Goal: Information Seeking & Learning: Find contact information

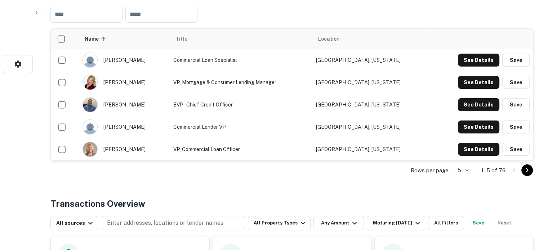
scroll to position [216, 0]
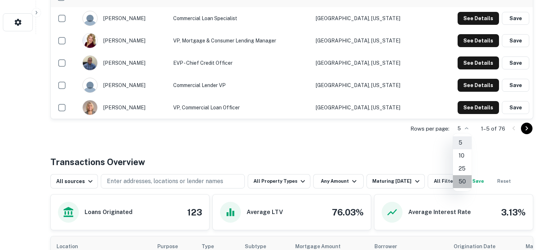
click at [463, 178] on li "50" at bounding box center [462, 181] width 19 height 13
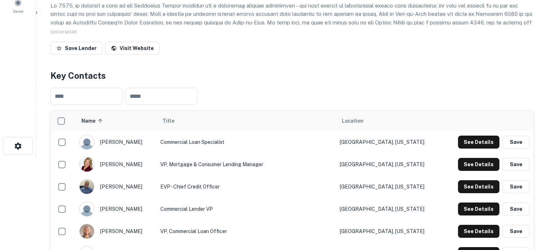
scroll to position [108, 0]
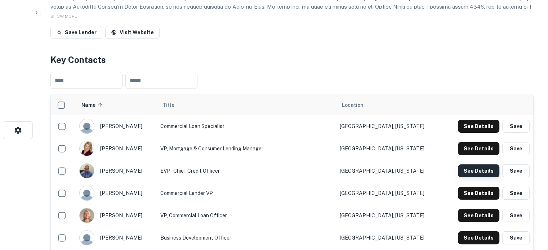
click at [469, 170] on button "See Details" at bounding box center [478, 171] width 41 height 13
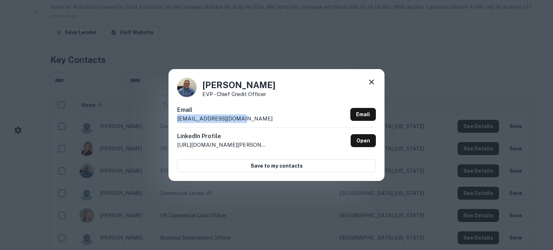
drag, startPoint x: 248, startPoint y: 123, endPoint x: 168, endPoint y: 121, distance: 80.0
click at [168, 121] on div "Shawn Orndorff EVP - Chief Credit Officer Email sorndorff@bihbank.com Email Lin…" at bounding box center [276, 125] width 553 height 250
copy p "sorndorff@bihbank.com"
click at [370, 142] on link "Open" at bounding box center [363, 140] width 25 height 13
click at [373, 79] on icon at bounding box center [372, 82] width 9 height 9
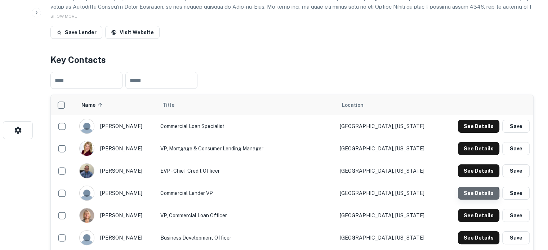
click at [468, 196] on button "See Details" at bounding box center [478, 193] width 41 height 13
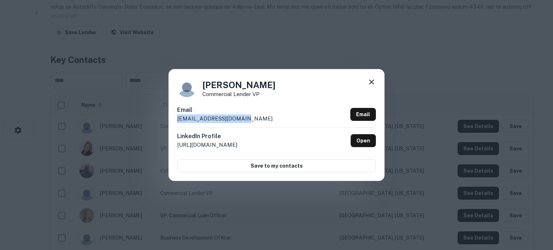
drag, startPoint x: 265, startPoint y: 121, endPoint x: 177, endPoint y: 121, distance: 87.9
click at [177, 121] on div "Email skosakoski@bihbank.com Email" at bounding box center [276, 117] width 199 height 22
copy p "skosakoski@bihbank.com"
click at [353, 141] on link "Open" at bounding box center [363, 140] width 25 height 13
click at [374, 83] on icon at bounding box center [372, 82] width 9 height 9
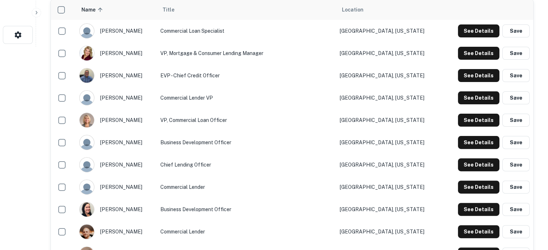
scroll to position [216, 0]
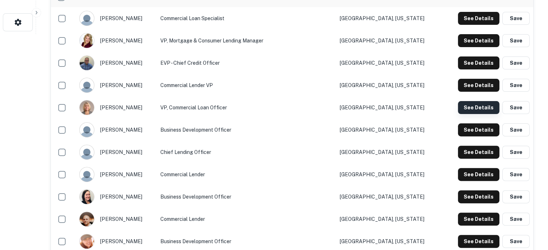
click at [471, 114] on button "See Details" at bounding box center [478, 107] width 41 height 13
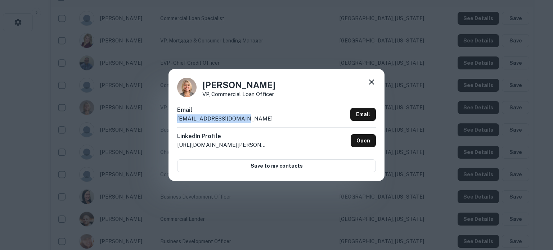
drag, startPoint x: 268, startPoint y: 121, endPoint x: 177, endPoint y: 121, distance: 90.8
click at [177, 121] on div "Email ssteinkamp@bihbank.com Email" at bounding box center [276, 117] width 199 height 22
copy p "ssteinkamp@bihbank.com"
click at [359, 143] on link "Open" at bounding box center [363, 140] width 25 height 13
click at [374, 83] on icon at bounding box center [372, 82] width 9 height 9
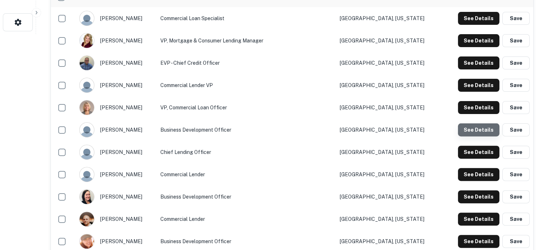
click at [489, 135] on button "See Details" at bounding box center [478, 130] width 41 height 13
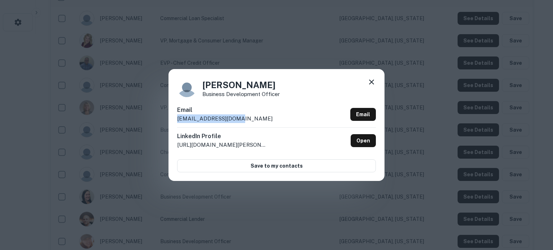
drag, startPoint x: 177, startPoint y: 121, endPoint x: 238, endPoint y: 123, distance: 60.9
click at [238, 123] on div "Email afieldsa@bihbank.com Email" at bounding box center [276, 117] width 199 height 22
copy p "afieldsa@bihbank.com"
click at [356, 138] on link "Open" at bounding box center [363, 140] width 25 height 13
click at [373, 84] on icon at bounding box center [371, 82] width 5 height 5
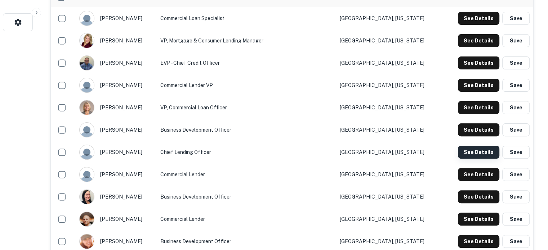
click at [479, 155] on button "See Details" at bounding box center [478, 152] width 41 height 13
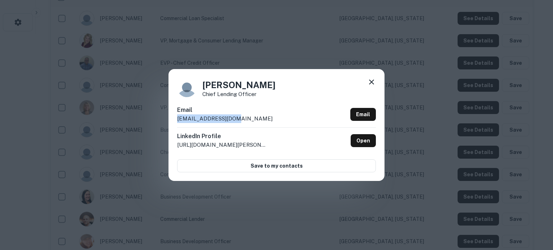
drag, startPoint x: 246, startPoint y: 119, endPoint x: 176, endPoint y: 120, distance: 70.6
click at [176, 120] on div "Bill O'Brien Chief Lending Officer Email bobrien@bihbank.com Email LinkedIn Pro…" at bounding box center [277, 125] width 216 height 112
copy p "bobrien@bihbank.com"
click at [366, 140] on link "Open" at bounding box center [363, 140] width 25 height 13
click at [370, 84] on icon at bounding box center [371, 82] width 5 height 5
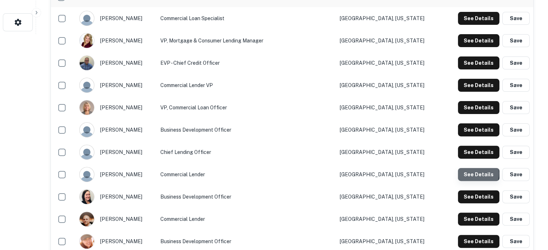
click at [468, 174] on button "See Details" at bounding box center [478, 174] width 41 height 13
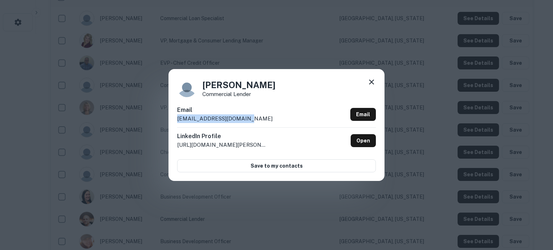
drag, startPoint x: 248, startPoint y: 118, endPoint x: 173, endPoint y: 118, distance: 75.3
click at [173, 118] on div "Deb Casagrande Commercial Lender Email dcasagrande@bihbank.com Email LinkedIn P…" at bounding box center [277, 125] width 216 height 112
copy p "dcasagrande@bihbank.com"
click at [368, 142] on link "Open" at bounding box center [363, 140] width 25 height 13
click at [371, 83] on icon at bounding box center [372, 82] width 9 height 9
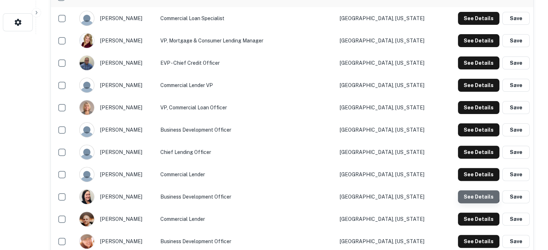
click at [472, 193] on button "See Details" at bounding box center [478, 197] width 41 height 13
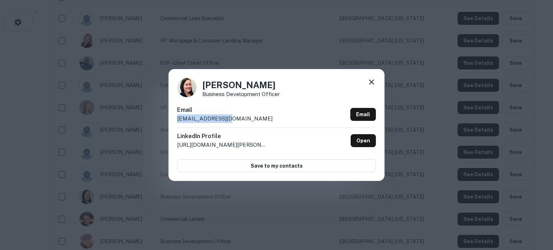
drag, startPoint x: 239, startPoint y: 124, endPoint x: 176, endPoint y: 124, distance: 62.7
click at [176, 124] on div "Jaime Reid Business Development Officer Email jreid@bihbank.com Email LinkedIn …" at bounding box center [277, 125] width 216 height 112
copy p "jreid@bihbank.com"
click at [370, 142] on link "Open" at bounding box center [363, 140] width 25 height 13
click at [373, 83] on icon at bounding box center [372, 82] width 9 height 9
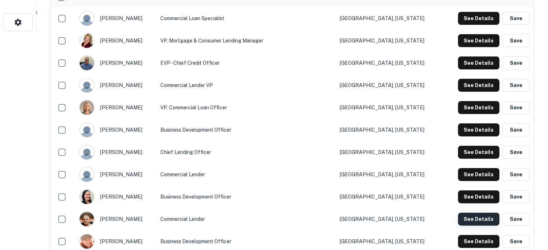
click at [473, 219] on button "See Details" at bounding box center [478, 219] width 41 height 13
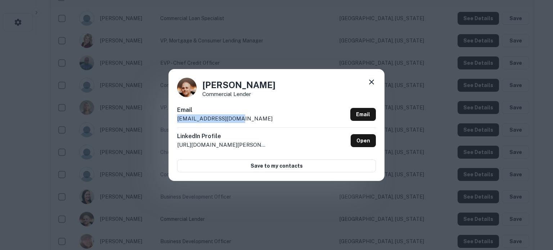
drag, startPoint x: 254, startPoint y: 121, endPoint x: 169, endPoint y: 118, distance: 85.8
click at [169, 118] on div "Jared Eckardt Commercial Lender Email jeckardt@bihbank.com Email LinkedIn Profi…" at bounding box center [277, 125] width 216 height 112
copy p "jeckardt@bihbank.com"
click at [360, 140] on link "Open" at bounding box center [363, 140] width 25 height 13
click at [373, 82] on icon at bounding box center [372, 82] width 9 height 9
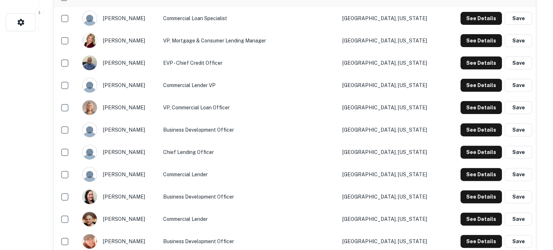
scroll to position [288, 0]
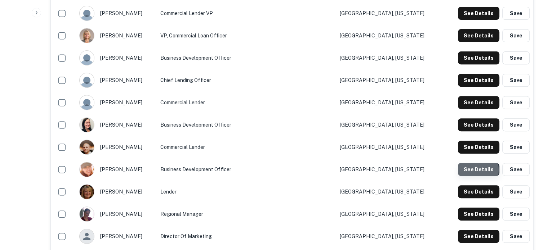
click at [463, 170] on button "See Details" at bounding box center [478, 169] width 41 height 13
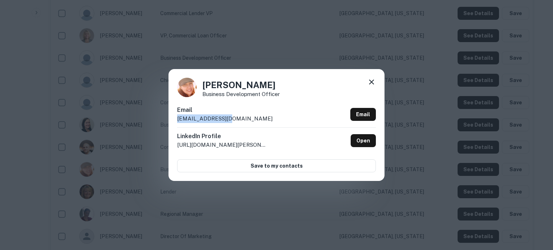
drag, startPoint x: 250, startPoint y: 124, endPoint x: 174, endPoint y: 122, distance: 76.0
click at [174, 122] on div "Kelly Lebo Business Development Officer Email klebo@bihbank.com Email LinkedIn …" at bounding box center [277, 125] width 216 height 112
copy p "klebo@bihbank.com"
click at [360, 142] on link "Open" at bounding box center [363, 140] width 25 height 13
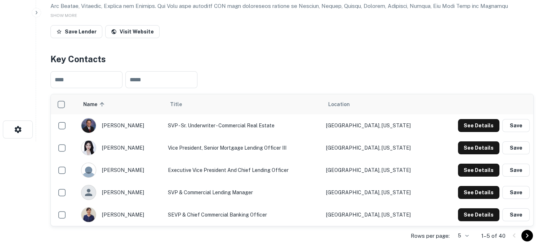
scroll to position [144, 0]
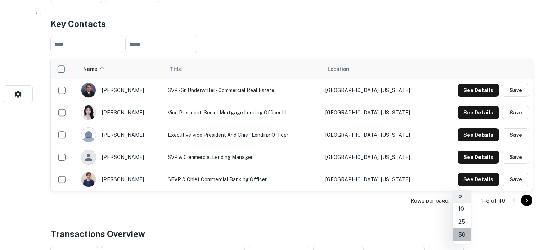
click at [464, 237] on li "50" at bounding box center [462, 235] width 19 height 13
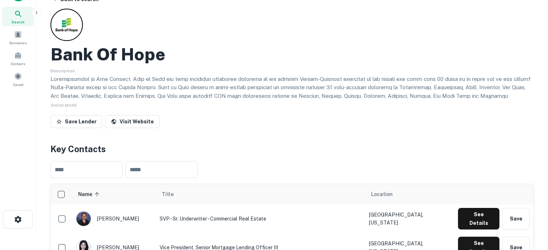
scroll to position [108, 0]
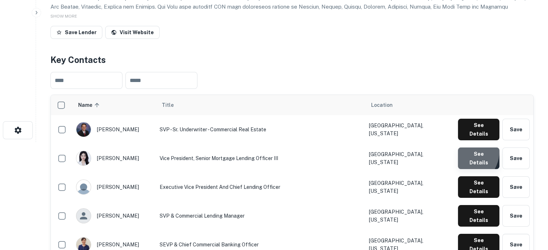
click at [464, 148] on button "See Details" at bounding box center [478, 159] width 41 height 22
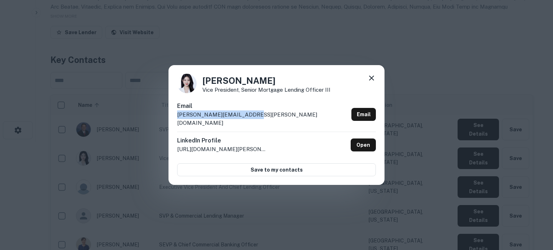
drag, startPoint x: 255, startPoint y: 118, endPoint x: 175, endPoint y: 122, distance: 79.4
click at [175, 122] on div "Elaine Lee Vice President, Senior Mortgage Lending Officer III Email elaine.lee…" at bounding box center [277, 125] width 216 height 120
copy p "elaine.lee@bankofhope.com"
click at [367, 142] on link "Open" at bounding box center [363, 145] width 25 height 13
click at [372, 83] on icon at bounding box center [372, 78] width 9 height 9
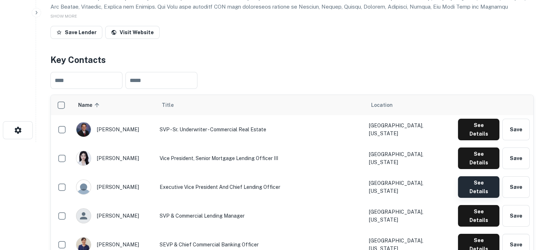
click at [474, 177] on button "See Details" at bounding box center [478, 188] width 41 height 22
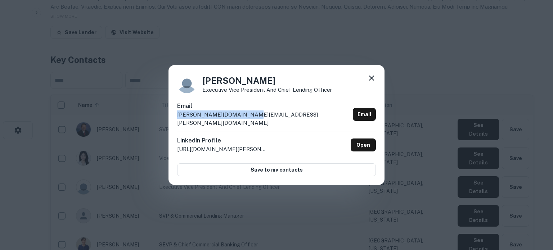
drag, startPoint x: 256, startPoint y: 119, endPoint x: 177, endPoint y: 123, distance: 79.7
click at [177, 123] on div "Jason Kim Executive Vice President and Chief Lending Officer Email jason.kim@ba…" at bounding box center [277, 125] width 216 height 120
copy p "jason.kim@bankofhope.com"
click at [361, 142] on link "Open" at bounding box center [363, 145] width 25 height 13
click at [370, 82] on icon at bounding box center [372, 78] width 9 height 9
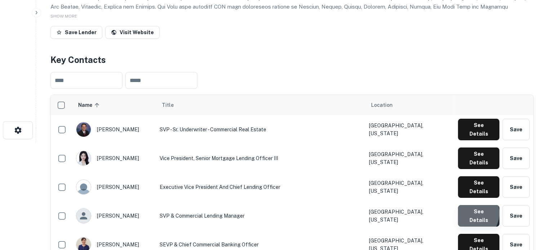
click at [471, 205] on button "See Details" at bounding box center [478, 216] width 41 height 22
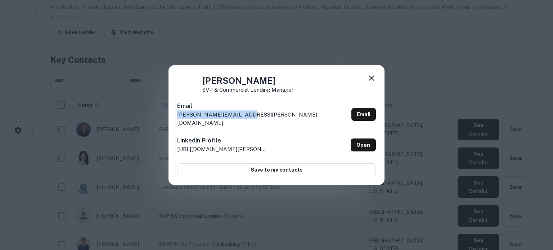
drag, startPoint x: 256, startPoint y: 119, endPoint x: 174, endPoint y: 119, distance: 81.4
click at [174, 119] on div "Judy Lee SVP & Commercial Lending Manager Email judy.lee@bankofhope.com Email L…" at bounding box center [277, 125] width 216 height 120
copy p "judy.lee@bankofhope.com"
click at [359, 141] on link "Open" at bounding box center [363, 145] width 25 height 13
click at [371, 80] on icon at bounding box center [372, 78] width 9 height 9
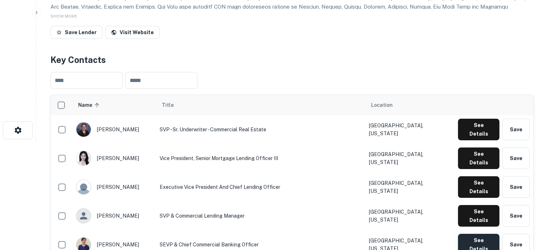
click at [469, 234] on button "See Details" at bounding box center [478, 245] width 41 height 22
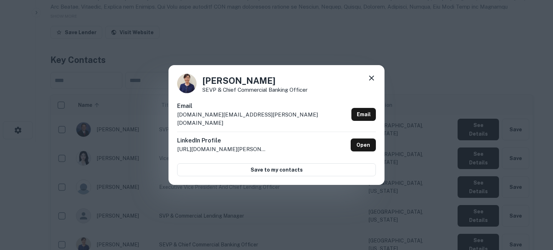
click at [271, 125] on div "Email kyu.kim@bankofhope.com Email" at bounding box center [276, 117] width 199 height 30
drag, startPoint x: 268, startPoint y: 122, endPoint x: 172, endPoint y: 125, distance: 96.3
click at [172, 125] on div "Kyu Kim SEVP & Chief Commercial Banking Officer Email kyu.kim@bankofhope.com Em…" at bounding box center [277, 125] width 216 height 120
copy p "kyu.kim@bankofhope.com"
click at [359, 141] on link "Open" at bounding box center [363, 145] width 25 height 13
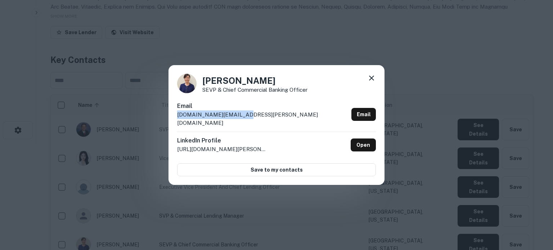
click at [374, 83] on icon at bounding box center [372, 78] width 9 height 9
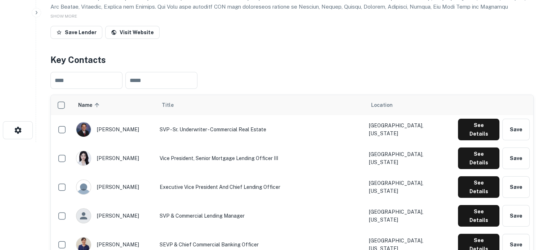
scroll to position [180, 0]
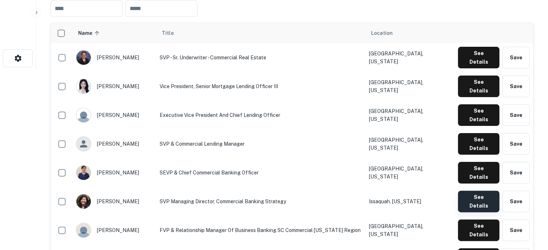
click at [484, 191] on button "See Details" at bounding box center [478, 202] width 41 height 22
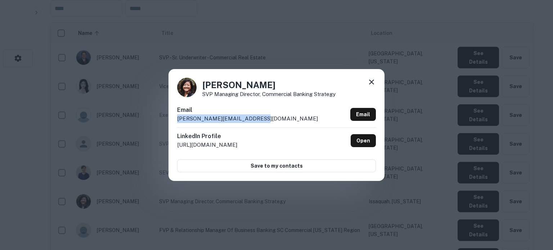
drag, startPoint x: 265, startPoint y: 116, endPoint x: 175, endPoint y: 122, distance: 90.3
click at [175, 122] on div "Leslie Inaba SVP Managing Director, Commercial Banking Strategy Email leslie.in…" at bounding box center [277, 125] width 216 height 112
copy p "leslie.inaba@bankofhope.com"
click at [370, 142] on link "Open" at bounding box center [363, 140] width 25 height 13
click at [373, 77] on div "Leslie Inaba SVP Managing Director, Commercial Banking Strategy Email leslie.in…" at bounding box center [277, 125] width 216 height 112
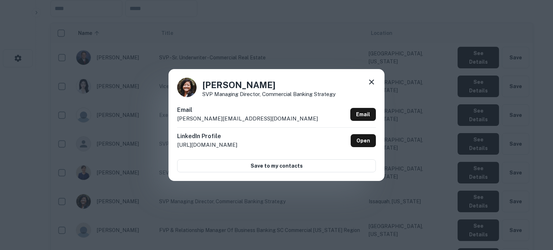
click at [373, 83] on icon at bounding box center [372, 82] width 9 height 9
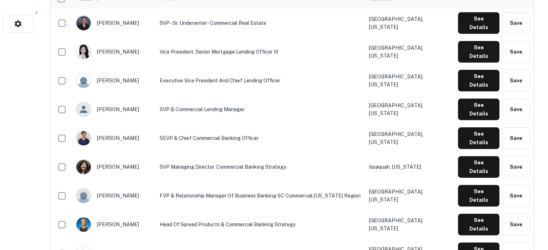
scroll to position [252, 0]
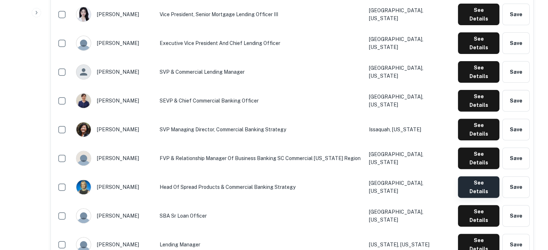
click at [478, 177] on button "See Details" at bounding box center [478, 188] width 41 height 22
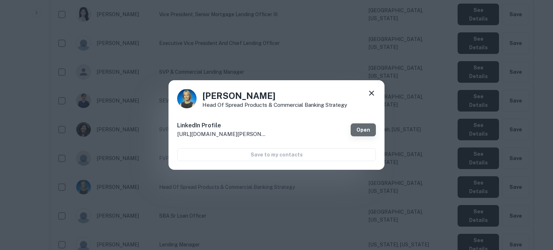
click at [360, 130] on link "Open" at bounding box center [363, 130] width 25 height 13
click at [372, 93] on icon at bounding box center [371, 93] width 5 height 5
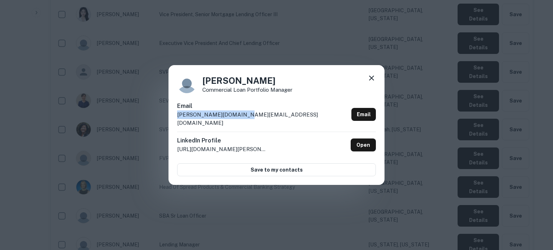
drag, startPoint x: 266, startPoint y: 121, endPoint x: 178, endPoint y: 121, distance: 88.6
click at [178, 121] on div "Email greg.ki@bankofhope.com Email" at bounding box center [276, 117] width 199 height 30
copy p "greg.ki@bankofhope.com"
click at [364, 142] on link "Open" at bounding box center [363, 145] width 25 height 13
click at [371, 81] on icon at bounding box center [371, 78] width 5 height 5
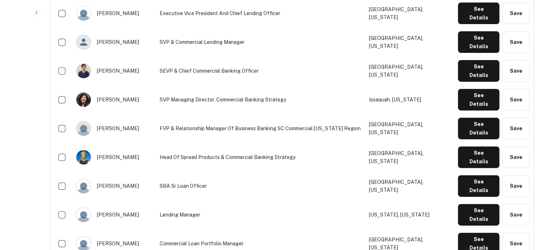
scroll to position [324, 0]
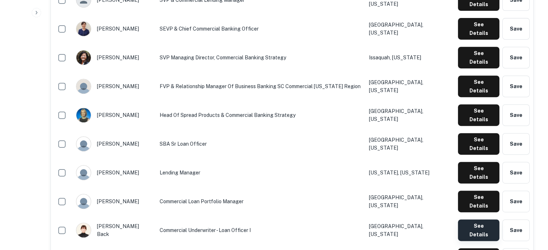
click at [479, 220] on button "See Details" at bounding box center [478, 231] width 41 height 22
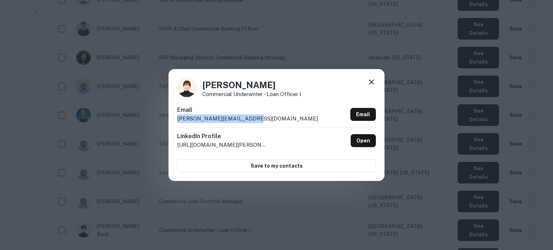
drag, startPoint x: 240, startPoint y: 120, endPoint x: 175, endPoint y: 123, distance: 65.3
click at [175, 123] on div "Jenny Back Commercial Underwriter - Loan Officer I Email jenny.back@bankofhope.…" at bounding box center [277, 125] width 216 height 112
copy p "jenny.back@bankofhope.com"
click at [369, 144] on link "Open" at bounding box center [363, 140] width 25 height 13
click at [374, 83] on icon at bounding box center [372, 82] width 9 height 9
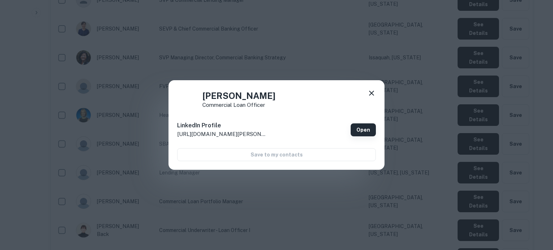
click at [364, 129] on link "Open" at bounding box center [363, 130] width 25 height 13
click at [373, 94] on icon at bounding box center [371, 93] width 5 height 5
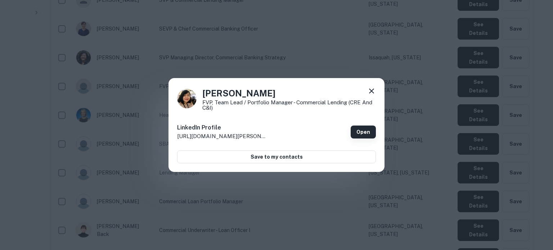
click at [355, 135] on link "Open" at bounding box center [363, 132] width 25 height 13
click at [373, 90] on icon at bounding box center [371, 91] width 5 height 5
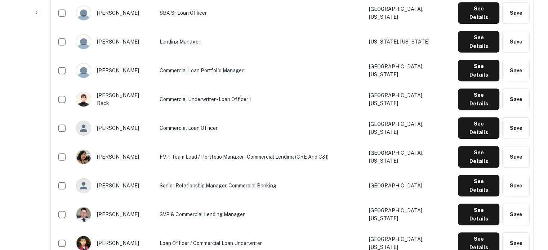
scroll to position [468, 0]
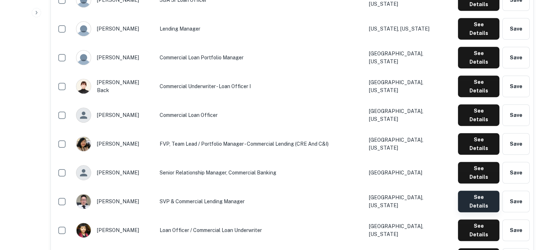
click at [471, 191] on button "See Details" at bounding box center [478, 202] width 41 height 22
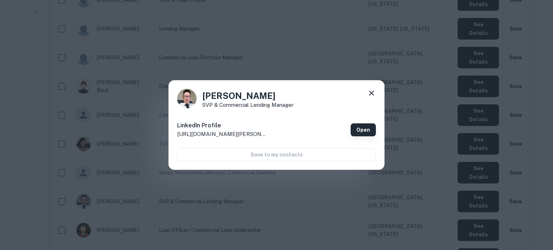
click at [366, 130] on link "Open" at bounding box center [363, 130] width 25 height 13
click at [372, 93] on icon at bounding box center [371, 93] width 5 height 5
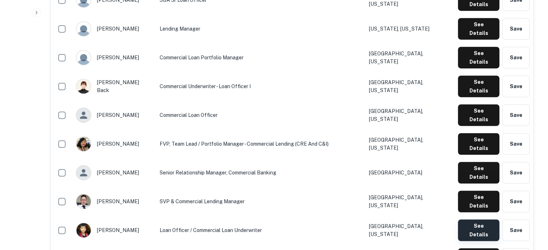
click at [468, 220] on button "See Details" at bounding box center [478, 231] width 41 height 22
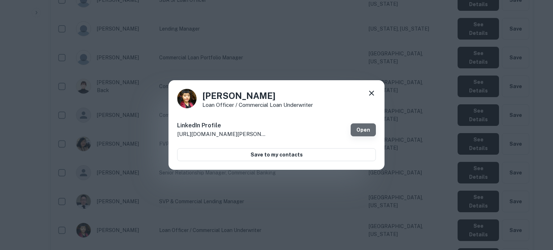
click at [360, 131] on link "Open" at bounding box center [363, 130] width 25 height 13
click at [374, 95] on icon at bounding box center [372, 93] width 9 height 9
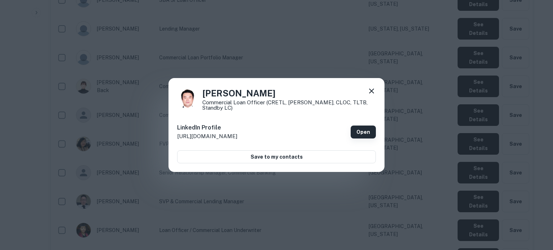
click at [365, 128] on link "Open" at bounding box center [363, 132] width 25 height 13
click at [372, 92] on icon at bounding box center [372, 91] width 9 height 9
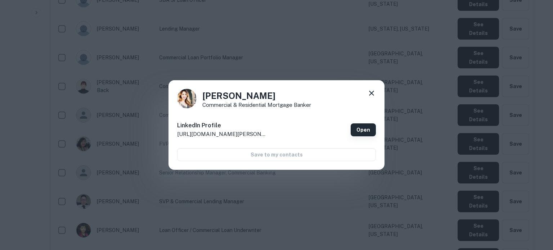
click at [365, 129] on link "Open" at bounding box center [363, 130] width 25 height 13
click at [372, 95] on icon at bounding box center [372, 93] width 9 height 9
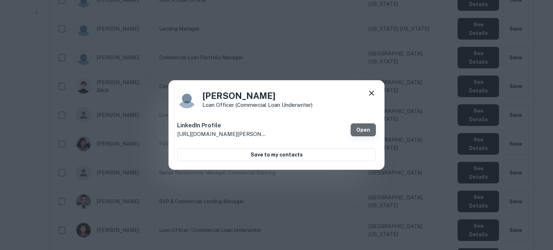
click at [361, 129] on link "Open" at bounding box center [363, 130] width 25 height 13
click at [371, 92] on icon at bounding box center [372, 93] width 9 height 9
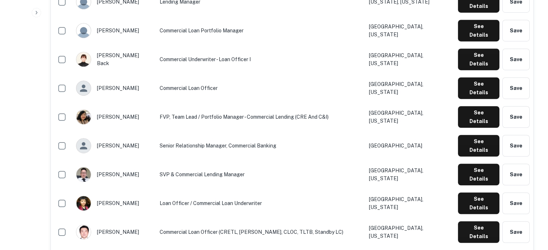
scroll to position [540, 0]
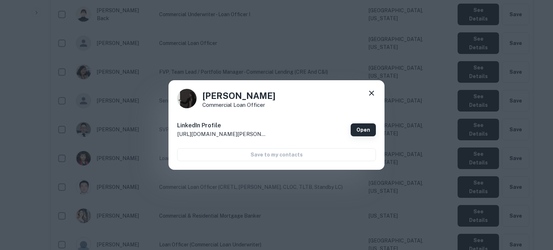
click at [359, 132] on link "Open" at bounding box center [363, 130] width 25 height 13
click at [373, 93] on icon at bounding box center [372, 93] width 9 height 9
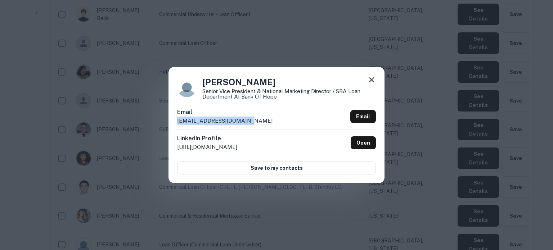
drag, startPoint x: 273, startPoint y: 121, endPoint x: 176, endPoint y: 128, distance: 96.8
click at [176, 128] on div "Gene Pak Senior Vice President & National Marketing Director / SBA Loan Departm…" at bounding box center [277, 125] width 216 height 116
copy p "gene.pak@bankofhope.com"
click at [362, 141] on link "Open" at bounding box center [363, 143] width 25 height 13
click at [370, 79] on icon at bounding box center [371, 79] width 5 height 5
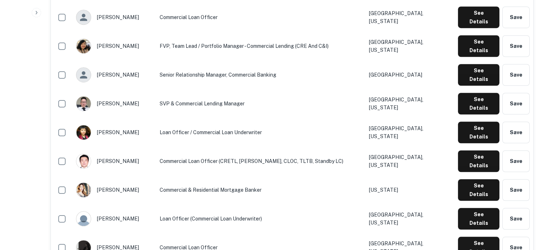
scroll to position [613, 0]
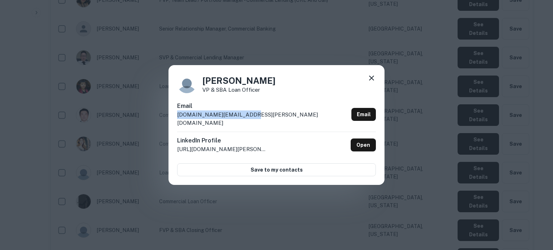
drag, startPoint x: 261, startPoint y: 120, endPoint x: 176, endPoint y: 122, distance: 85.1
click at [176, 122] on div "Jun Kim VP & SBA Loan Officer Email junil.kim@bankofhope.com Email LinkedIn Pro…" at bounding box center [277, 125] width 216 height 120
copy p "junil.kim@bankofhope.com"
click at [373, 81] on icon at bounding box center [371, 78] width 5 height 5
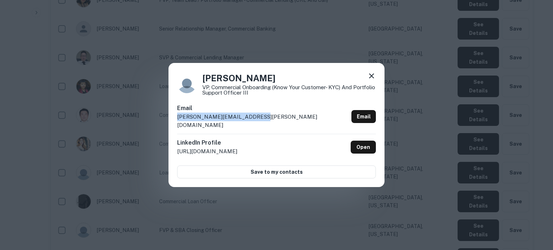
drag, startPoint x: 276, startPoint y: 125, endPoint x: 174, endPoint y: 125, distance: 101.2
click at [174, 125] on div "Kim Sherrill VP, Commercial Onboarding (Know Your Customer- KYC) and Portfolio …" at bounding box center [277, 125] width 216 height 125
copy p "kim.sherrill@bankofhope.com"
click at [372, 79] on icon at bounding box center [371, 76] width 5 height 5
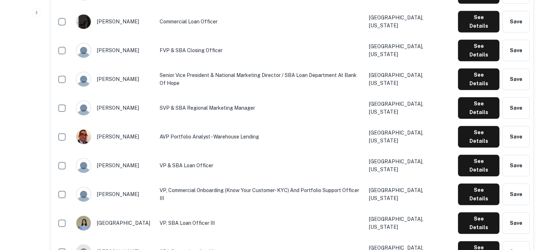
scroll to position [865, 0]
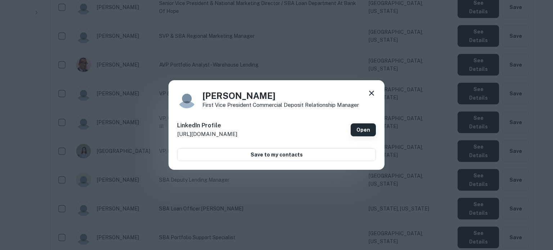
click at [375, 134] on link "Open" at bounding box center [363, 130] width 25 height 13
click at [369, 92] on icon at bounding box center [372, 93] width 9 height 9
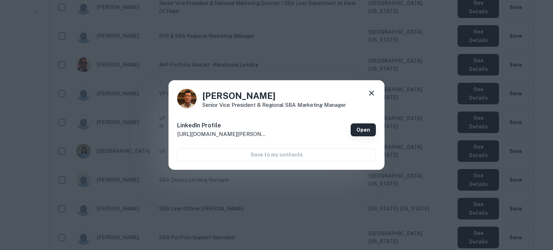
click at [356, 133] on link "Open" at bounding box center [363, 130] width 25 height 13
click at [372, 93] on icon at bounding box center [371, 93] width 5 height 5
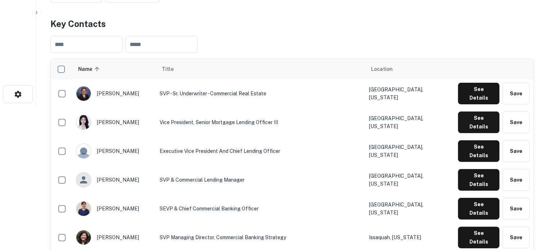
scroll to position [216, 0]
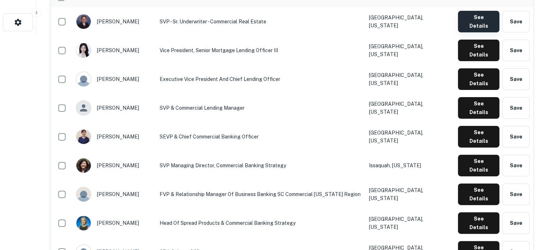
click at [473, 23] on button "See Details" at bounding box center [478, 22] width 41 height 22
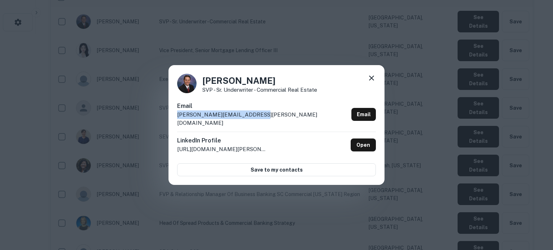
drag, startPoint x: 261, startPoint y: 118, endPoint x: 178, endPoint y: 119, distance: 82.9
click at [178, 119] on div "Email brent.hennig@bankofhope.com Email" at bounding box center [276, 117] width 199 height 30
click at [374, 83] on icon at bounding box center [372, 78] width 9 height 9
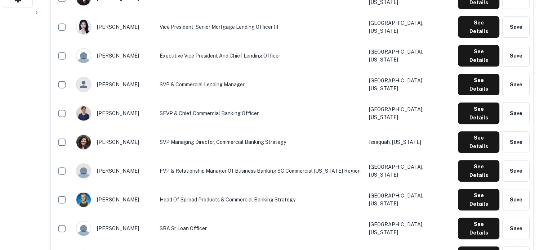
scroll to position [252, 0]
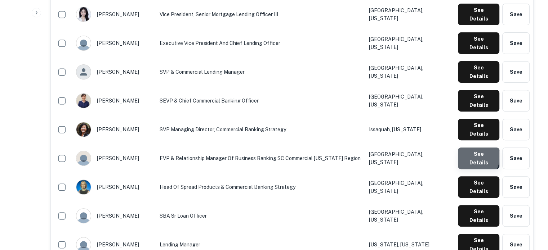
click at [471, 148] on button "See Details" at bounding box center [478, 159] width 41 height 22
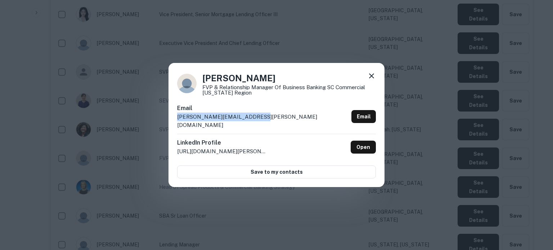
drag, startPoint x: 266, startPoint y: 118, endPoint x: 174, endPoint y: 124, distance: 91.7
click at [174, 124] on div "Tanvir Ullah FVP & Relationship Manager of Business Banking SC Commercial Texas…" at bounding box center [277, 125] width 216 height 125
click at [374, 79] on icon at bounding box center [371, 76] width 5 height 5
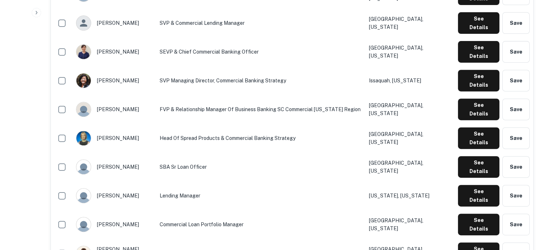
scroll to position [360, 0]
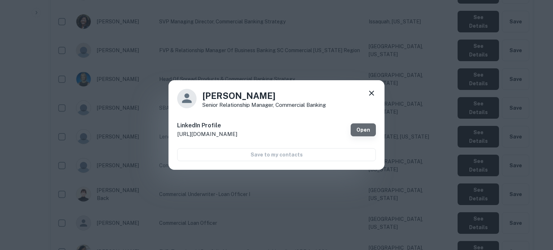
click at [363, 133] on link "Open" at bounding box center [363, 130] width 25 height 13
click at [373, 92] on icon at bounding box center [371, 93] width 5 height 5
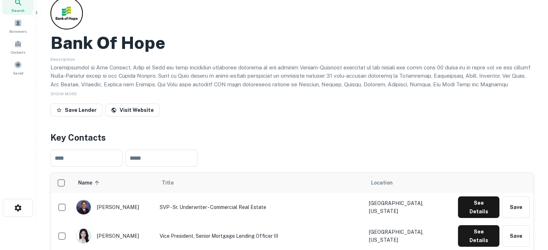
scroll to position [0, 0]
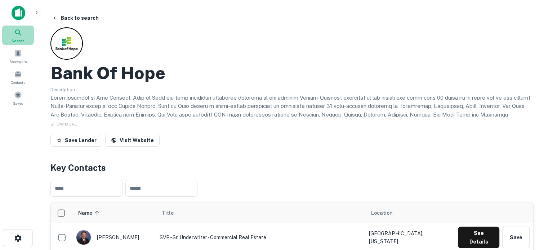
click at [22, 35] on icon at bounding box center [18, 32] width 9 height 9
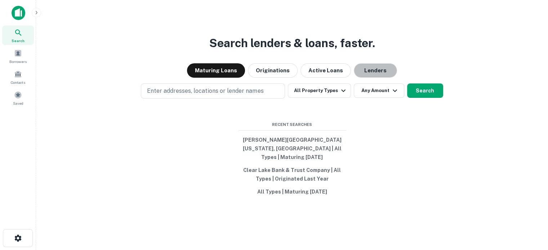
click at [365, 77] on button "Lenders" at bounding box center [375, 70] width 43 height 14
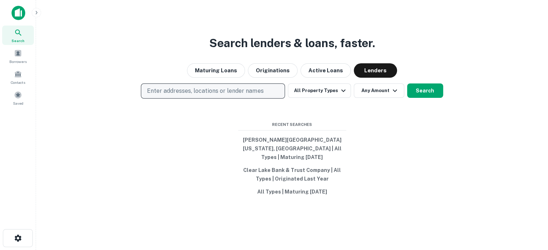
click at [233, 93] on p "Enter addresses, locations or lender names" at bounding box center [205, 91] width 116 height 9
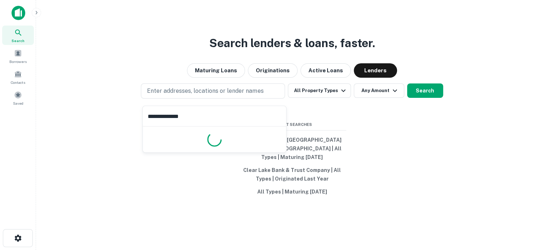
scroll to position [12, 0]
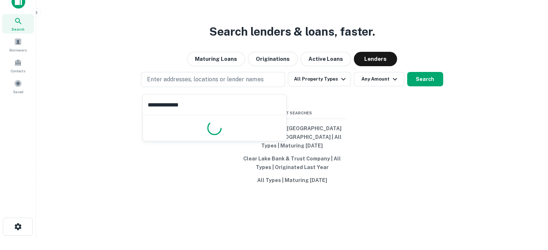
type input "**********"
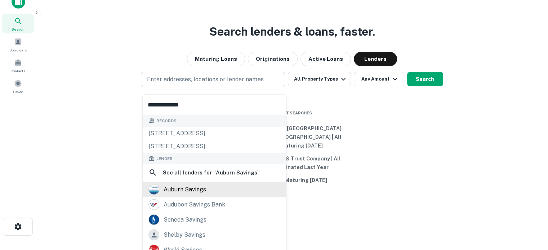
click at [215, 185] on div "auburn savings" at bounding box center [214, 189] width 132 height 11
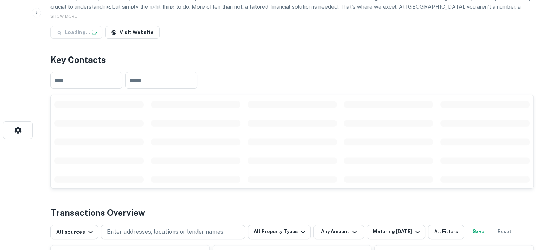
scroll to position [180, 0]
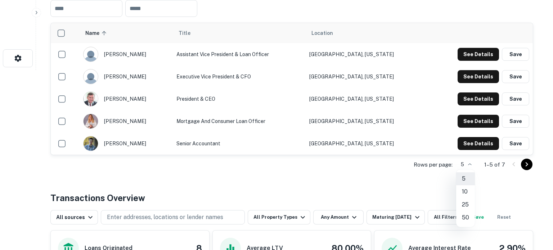
click at [309, 187] on div at bounding box center [276, 125] width 553 height 250
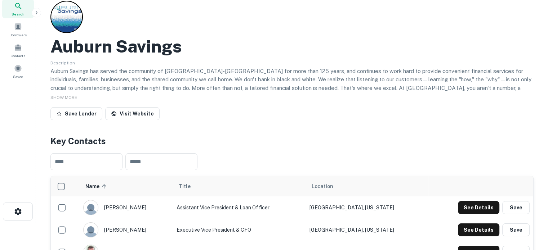
scroll to position [0, 0]
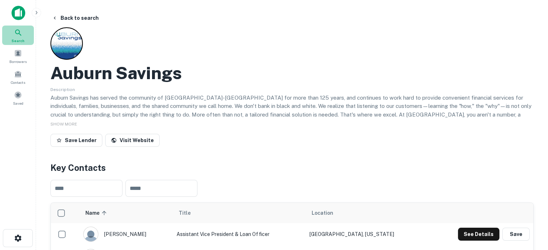
click at [13, 38] on span "Search" at bounding box center [18, 41] width 13 height 6
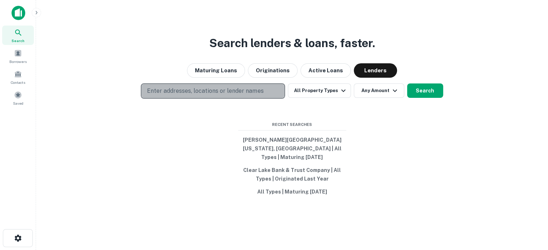
click at [168, 95] on p "Enter addresses, locations or lender names" at bounding box center [205, 91] width 116 height 9
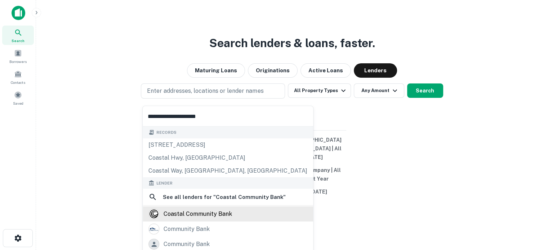
type input "**********"
click at [182, 217] on div "coastal community bank" at bounding box center [198, 214] width 68 height 11
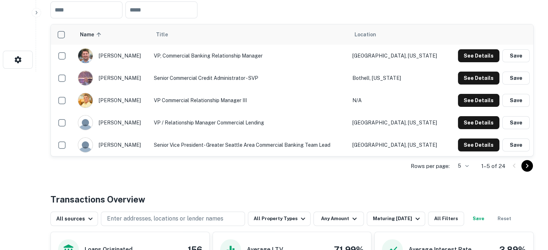
scroll to position [180, 0]
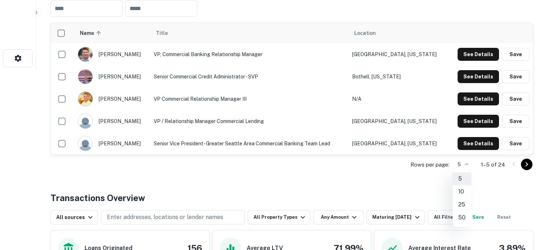
click at [465, 205] on li "25" at bounding box center [462, 205] width 19 height 13
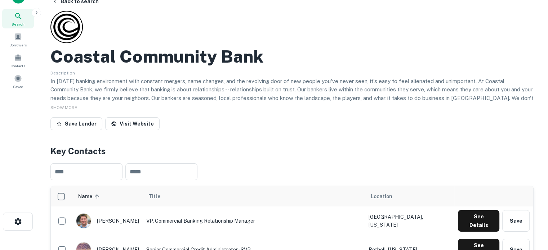
scroll to position [0, 0]
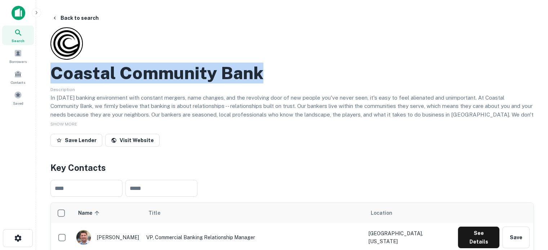
drag, startPoint x: 55, startPoint y: 74, endPoint x: 319, endPoint y: 73, distance: 264.1
click at [319, 73] on div "Coastal Community Bank" at bounding box center [291, 73] width 483 height 21
copy h2 "Coastal Community Bank"
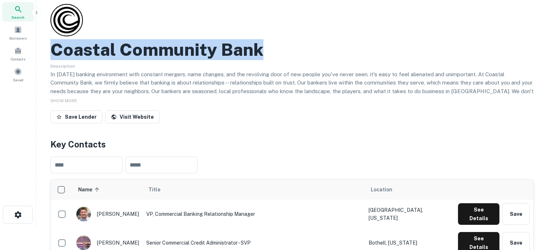
scroll to position [72, 0]
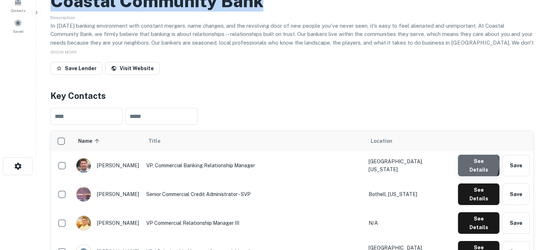
click at [468, 165] on button "See Details" at bounding box center [478, 166] width 41 height 22
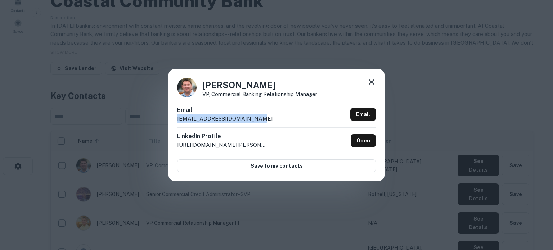
drag, startPoint x: 252, startPoint y: 120, endPoint x: 178, endPoint y: 124, distance: 74.7
click at [178, 124] on div "Email cresseguie@coastalbank.com Email" at bounding box center [276, 117] width 199 height 22
copy p "cresseguie@coastalbank.com"
click at [363, 141] on link "Open" at bounding box center [363, 140] width 25 height 13
click at [370, 81] on icon at bounding box center [371, 82] width 5 height 5
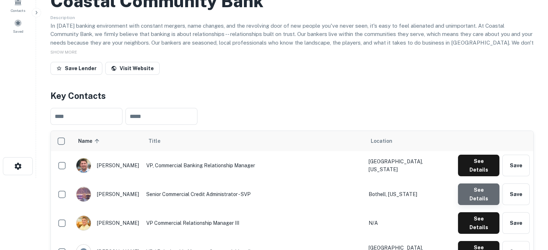
click at [481, 188] on button "See Details" at bounding box center [478, 195] width 41 height 22
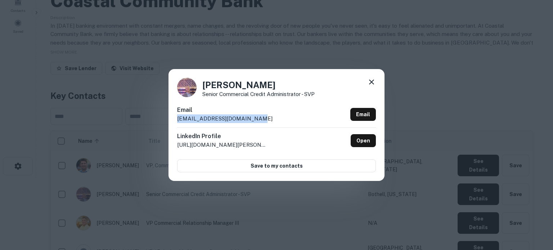
drag, startPoint x: 254, startPoint y: 121, endPoint x: 174, endPoint y: 122, distance: 79.3
click at [174, 122] on div "Darren Brumfield Senior Commercial Credit Administrator - SVP Email dbrumfield@…" at bounding box center [277, 125] width 216 height 112
copy p "dbrumfield@coastalbank.com"
click at [360, 137] on link "Open" at bounding box center [363, 140] width 25 height 13
click at [369, 82] on icon at bounding box center [372, 82] width 9 height 9
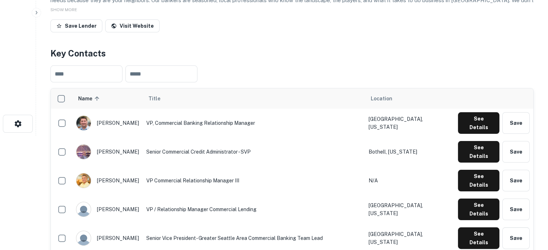
scroll to position [144, 0]
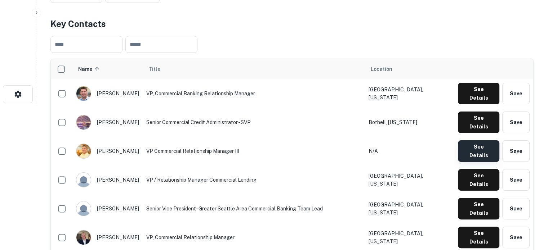
click at [464, 141] on button "See Details" at bounding box center [478, 152] width 41 height 22
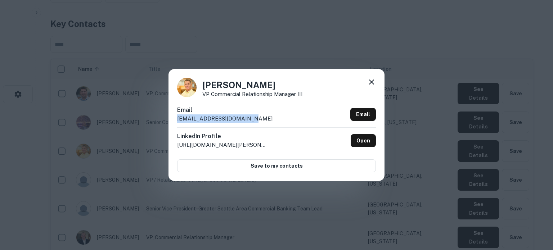
drag, startPoint x: 254, startPoint y: 119, endPoint x: 177, endPoint y: 124, distance: 76.5
click at [177, 124] on div "Email estinson@coastalbank.com Email" at bounding box center [276, 117] width 199 height 22
copy p "estinson@coastalbank.com"
click at [375, 85] on icon at bounding box center [372, 82] width 9 height 9
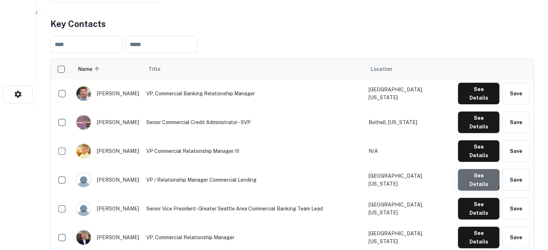
click at [469, 169] on button "See Details" at bounding box center [478, 180] width 41 height 22
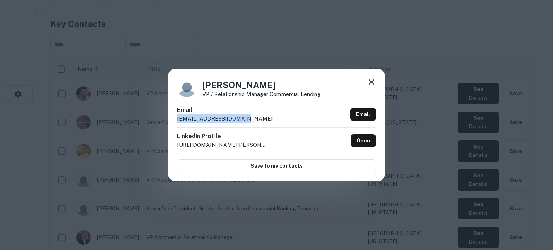
drag, startPoint x: 249, startPoint y: 118, endPoint x: 176, endPoint y: 121, distance: 73.2
click at [176, 121] on div "Joe Smith VP / Relationship Manager Commercial Lending Email jsmith@coastalbank…" at bounding box center [277, 125] width 216 height 112
copy p "jsmith@coastalbank.com"
click at [374, 83] on icon at bounding box center [372, 82] width 9 height 9
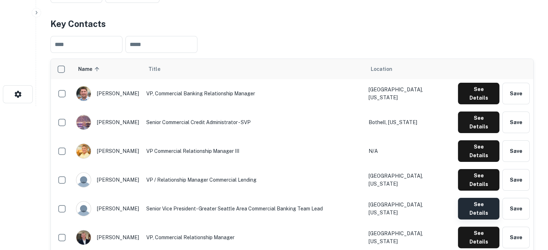
click at [474, 198] on button "See Details" at bounding box center [478, 209] width 41 height 22
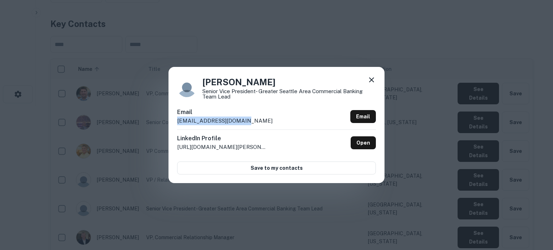
drag, startPoint x: 241, startPoint y: 123, endPoint x: 178, endPoint y: 125, distance: 63.8
click at [178, 125] on div "Email kmires@coastalbank.com Email" at bounding box center [276, 119] width 199 height 22
copy p "kmires@coastalbank.com"
click at [373, 81] on icon at bounding box center [371, 79] width 5 height 5
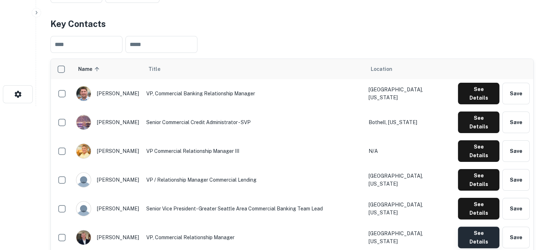
click at [473, 227] on button "See Details" at bounding box center [478, 238] width 41 height 22
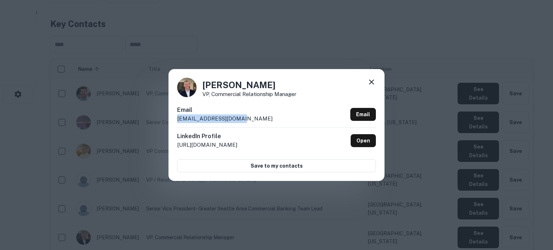
drag, startPoint x: 248, startPoint y: 119, endPoint x: 178, endPoint y: 124, distance: 70.4
click at [178, 124] on div "Email mreed@coastalbank.com Email" at bounding box center [276, 117] width 199 height 22
copy p "mreed@coastalbank.com"
click at [375, 83] on icon at bounding box center [372, 82] width 9 height 9
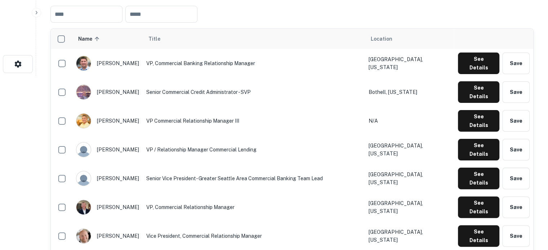
scroll to position [216, 0]
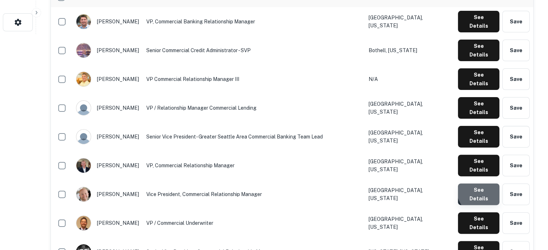
click at [487, 184] on button "See Details" at bounding box center [478, 195] width 41 height 22
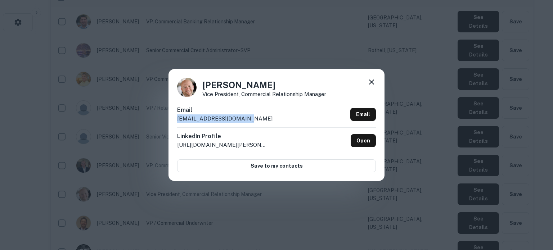
drag, startPoint x: 249, startPoint y: 121, endPoint x: 177, endPoint y: 122, distance: 72.4
click at [177, 122] on div "Patrick Novack Vice President, Commercial Relationship Manager Email pnovack@co…" at bounding box center [277, 125] width 216 height 112
copy p "pnovack@coastalbank.com"
click at [380, 82] on div "Patrick Novack Vice President, Commercial Relationship Manager Email pnovack@co…" at bounding box center [277, 125] width 216 height 112
click at [377, 83] on div "Patrick Novack Vice President, Commercial Relationship Manager Email pnovack@co…" at bounding box center [277, 125] width 216 height 112
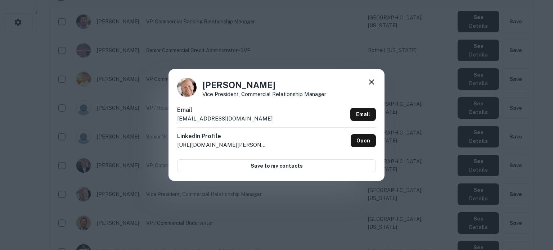
click at [373, 82] on icon at bounding box center [372, 82] width 9 height 9
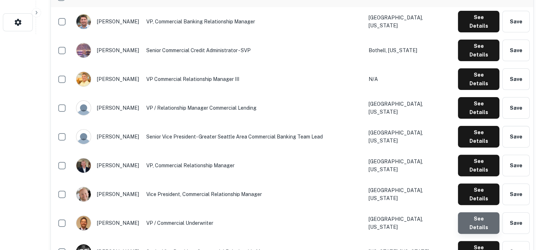
click at [481, 213] on button "See Details" at bounding box center [478, 224] width 41 height 22
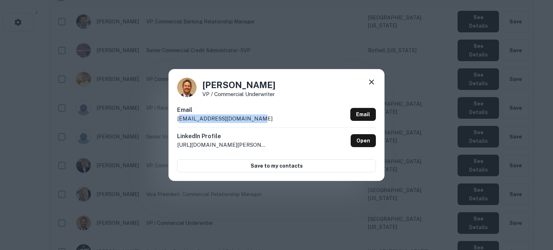
drag, startPoint x: 259, startPoint y: 121, endPoint x: 178, endPoint y: 121, distance: 81.1
click at [178, 121] on div "Email rparkhurst@coastalbank.com Email" at bounding box center [276, 117] width 199 height 22
click at [177, 120] on div "Richard Parkhurst VP / Commercial Underwriter Email rparkhurst@coastalbank.com …" at bounding box center [277, 125] width 216 height 112
drag, startPoint x: 177, startPoint y: 120, endPoint x: 257, endPoint y: 121, distance: 79.3
click at [257, 121] on div "Email rparkhurst@coastalbank.com Email" at bounding box center [276, 117] width 199 height 22
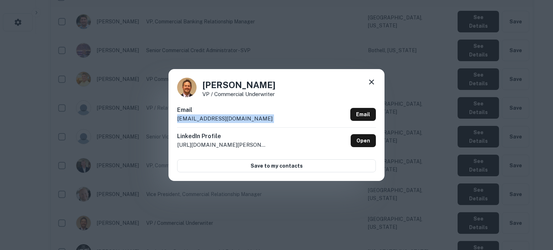
copy div "rparkhurst@coastalbank.com Email"
click at [371, 83] on icon at bounding box center [371, 82] width 5 height 5
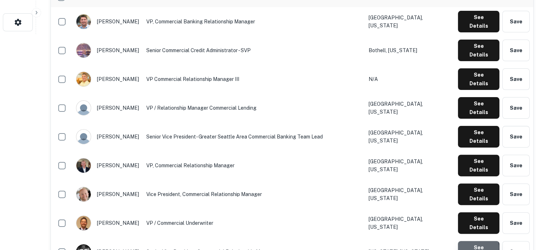
click at [474, 241] on button "See Details" at bounding box center [478, 252] width 41 height 22
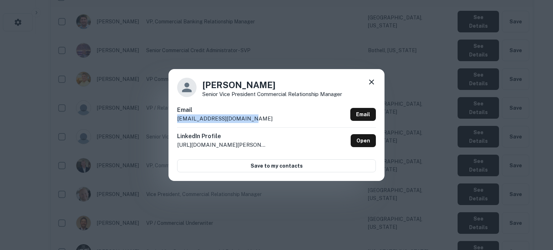
drag, startPoint x: 249, startPoint y: 118, endPoint x: 171, endPoint y: 126, distance: 78.6
click at [171, 126] on div "Tom Braaten Senior Vice President Commercial Relationship Manager Email tbraate…" at bounding box center [277, 125] width 216 height 112
click at [372, 81] on icon at bounding box center [372, 82] width 9 height 9
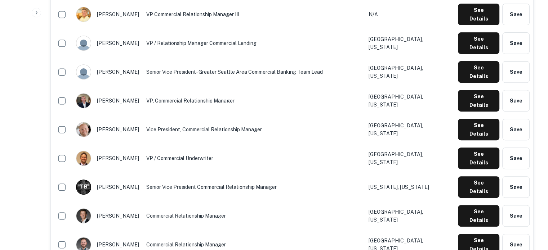
scroll to position [288, 0]
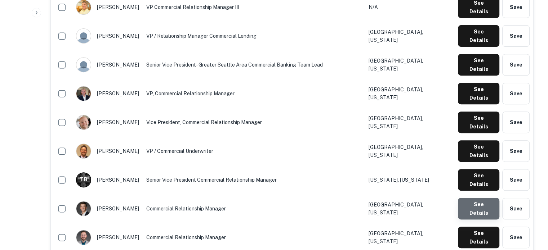
click at [481, 198] on button "See Details" at bounding box center [478, 209] width 41 height 22
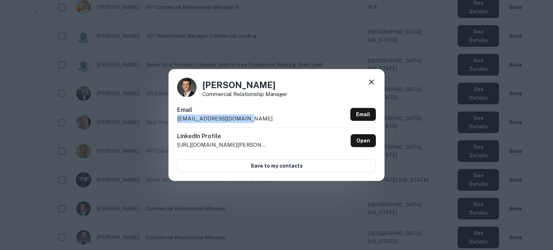
drag, startPoint x: 248, startPoint y: 119, endPoint x: 175, endPoint y: 120, distance: 72.1
click at [175, 120] on div "Jason Khoury Commercial Relationship Manager Email jkhoury@coastalbank.com Emai…" at bounding box center [277, 125] width 216 height 112
click at [372, 84] on icon at bounding box center [372, 82] width 9 height 9
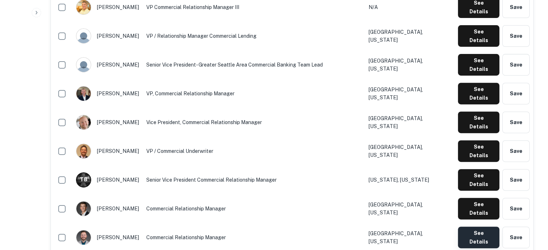
click at [469, 227] on button "See Details" at bounding box center [478, 238] width 41 height 22
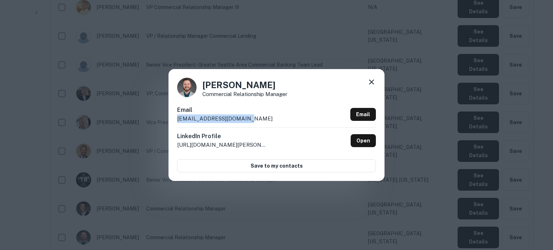
drag, startPoint x: 245, startPoint y: 121, endPoint x: 178, endPoint y: 122, distance: 67.0
click at [178, 122] on div "Email rwillis@coastalbank.com Email" at bounding box center [276, 117] width 199 height 22
click at [371, 83] on icon at bounding box center [372, 82] width 9 height 9
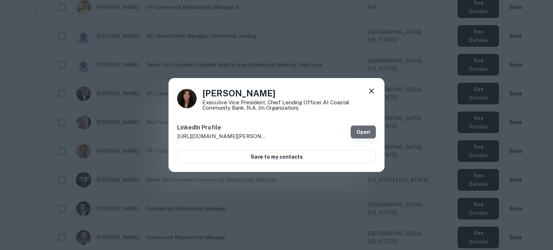
click at [368, 132] on link "Open" at bounding box center [363, 132] width 25 height 13
click at [371, 92] on icon at bounding box center [371, 91] width 5 height 5
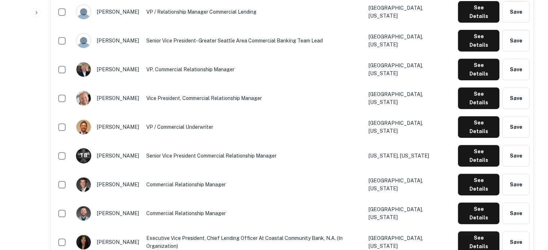
scroll to position [324, 0]
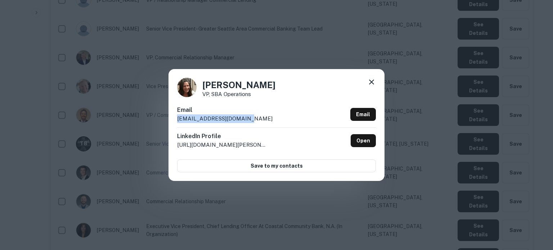
drag, startPoint x: 257, startPoint y: 120, endPoint x: 176, endPoint y: 124, distance: 80.4
click at [176, 124] on div "Cindy Heltne VP, SBA Operations Email cheltne@coastalbank.com Email LinkedIn Pr…" at bounding box center [277, 125] width 216 height 112
click at [373, 83] on icon at bounding box center [372, 82] width 9 height 9
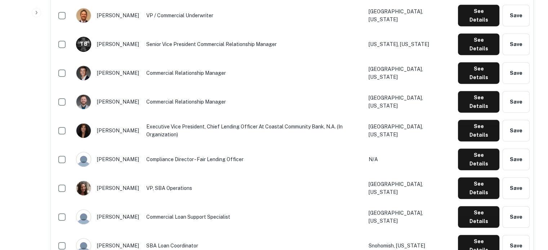
scroll to position [468, 0]
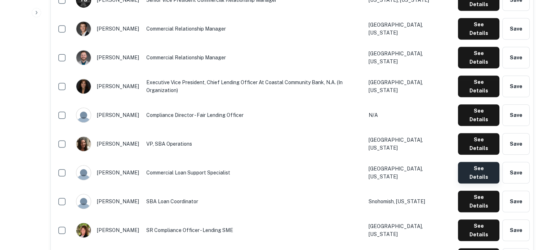
click at [483, 162] on button "See Details" at bounding box center [478, 173] width 41 height 22
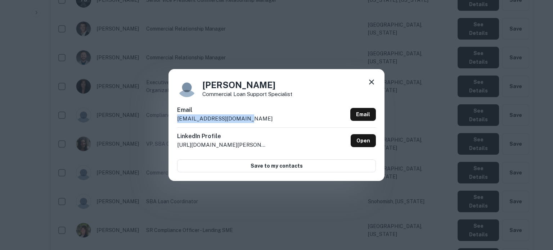
drag, startPoint x: 261, startPoint y: 119, endPoint x: 177, endPoint y: 124, distance: 83.3
click at [177, 124] on div "Email rtiland@coastalbank.com Email" at bounding box center [276, 117] width 199 height 22
click at [374, 83] on icon at bounding box center [372, 82] width 9 height 9
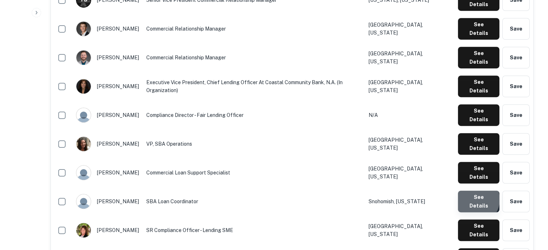
click at [474, 191] on button "See Details" at bounding box center [478, 202] width 41 height 22
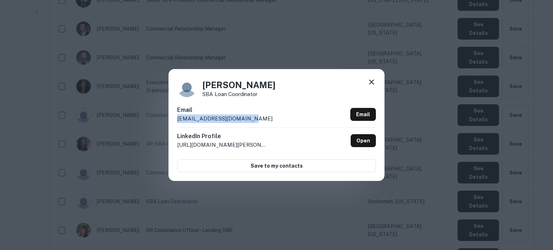
drag, startPoint x: 257, startPoint y: 119, endPoint x: 168, endPoint y: 121, distance: 88.3
click at [168, 121] on div "Diane Jardine SBA Loan Coordinator Email djardine@coastalbank.com Email LinkedI…" at bounding box center [276, 125] width 553 height 250
click at [372, 82] on icon at bounding box center [371, 82] width 5 height 5
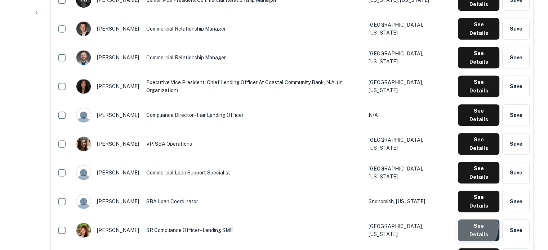
click at [467, 220] on button "See Details" at bounding box center [478, 231] width 41 height 22
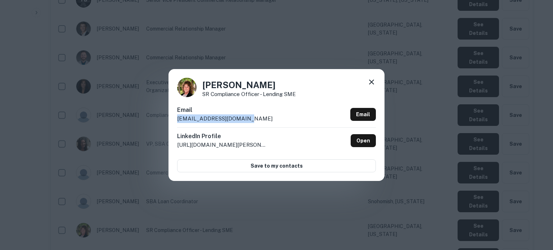
drag, startPoint x: 254, startPoint y: 124, endPoint x: 337, endPoint y: 182, distance: 102.2
click at [169, 122] on div "Elli Erdahl SR Compliance Officer - Lending SME Email eerdahl@coastalbank.com E…" at bounding box center [277, 125] width 216 height 112
click at [377, 86] on div "Elli Erdahl SR Compliance Officer - Lending SME Email eerdahl@coastalbank.com E…" at bounding box center [277, 125] width 216 height 112
click at [371, 83] on icon at bounding box center [371, 82] width 5 height 5
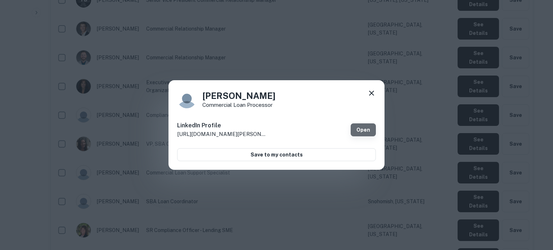
click at [363, 131] on link "Open" at bounding box center [363, 130] width 25 height 13
click at [372, 93] on icon at bounding box center [371, 93] width 5 height 5
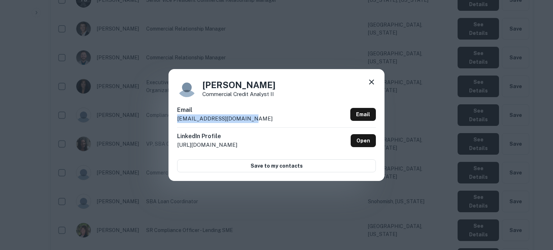
drag, startPoint x: 257, startPoint y: 125, endPoint x: 177, endPoint y: 125, distance: 79.3
click at [177, 125] on div "Email jpickard@coastalbank.com Email" at bounding box center [276, 117] width 199 height 22
click at [372, 78] on icon at bounding box center [372, 82] width 9 height 9
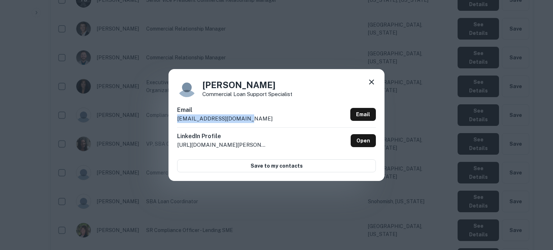
drag, startPoint x: 258, startPoint y: 125, endPoint x: 176, endPoint y: 125, distance: 81.8
click at [176, 125] on div "Lori Ferrel Commercial Loan Support Specialist Email lferrel@coastalbank.com Em…" at bounding box center [277, 125] width 216 height 112
click at [372, 82] on icon at bounding box center [371, 82] width 5 height 5
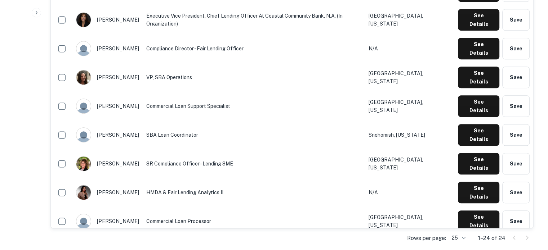
scroll to position [576, 0]
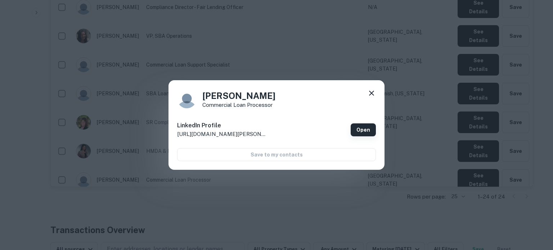
click at [370, 130] on link "Open" at bounding box center [363, 130] width 25 height 13
click at [370, 94] on icon at bounding box center [372, 93] width 9 height 9
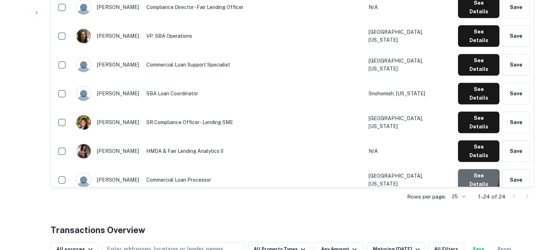
click at [464, 169] on button "See Details" at bounding box center [478, 180] width 41 height 22
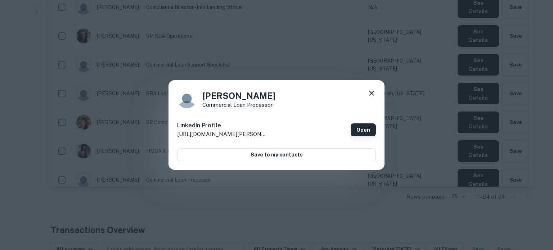
click at [361, 132] on link "Open" at bounding box center [363, 130] width 25 height 13
click at [373, 93] on icon at bounding box center [372, 93] width 9 height 9
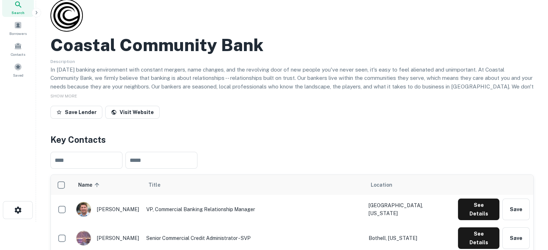
scroll to position [0, 0]
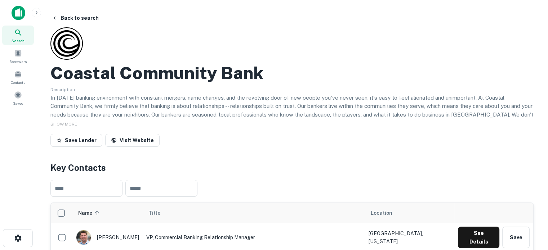
click at [20, 34] on icon at bounding box center [18, 32] width 9 height 9
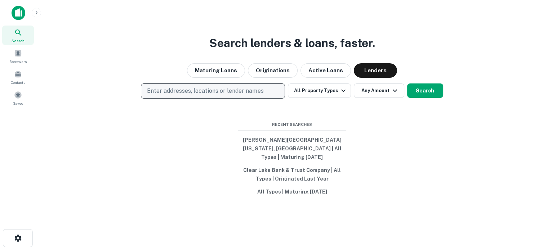
click at [201, 95] on p "Enter addresses, locations or lender names" at bounding box center [205, 91] width 116 height 9
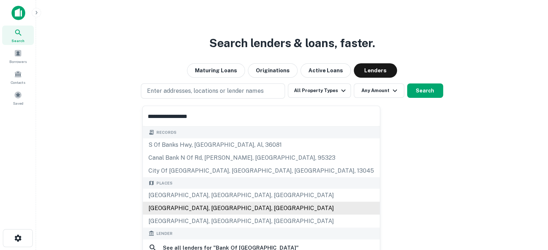
scroll to position [72, 0]
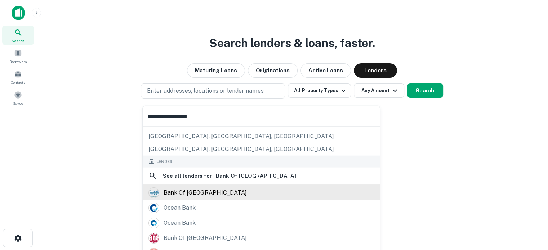
type input "**********"
click at [211, 195] on div "bank of [GEOGRAPHIC_DATA]" at bounding box center [205, 192] width 83 height 11
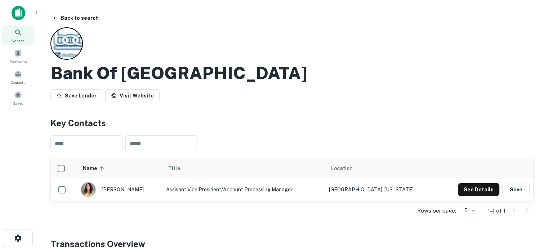
drag, startPoint x: 14, startPoint y: 36, endPoint x: 19, endPoint y: 37, distance: 5.9
click at [14, 36] on icon at bounding box center [18, 32] width 9 height 9
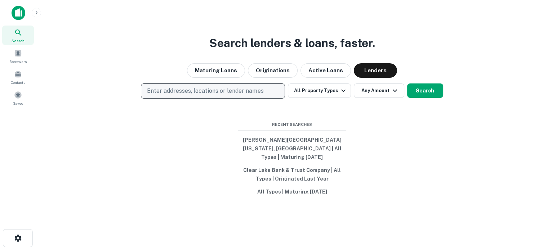
click at [219, 95] on p "Enter addresses, locations or lender names" at bounding box center [205, 91] width 116 height 9
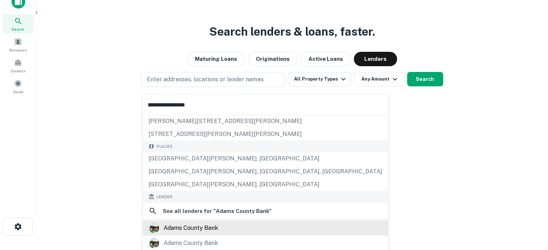
scroll to position [36, 0]
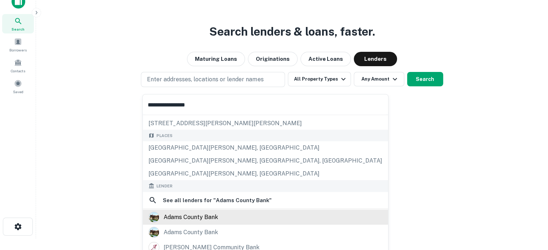
type input "**********"
click at [187, 220] on div "adams county bank" at bounding box center [191, 217] width 54 height 11
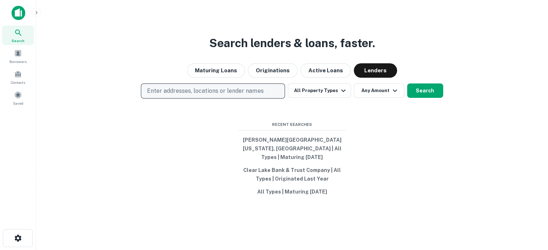
click at [224, 95] on p "Enter addresses, locations or lender names" at bounding box center [205, 91] width 116 height 9
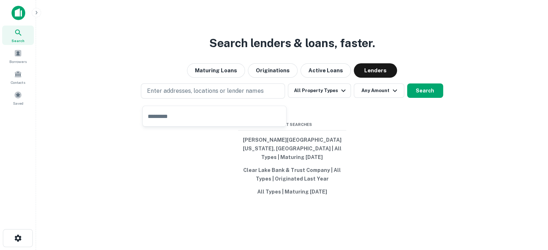
click at [215, 115] on input "text" at bounding box center [214, 116] width 143 height 20
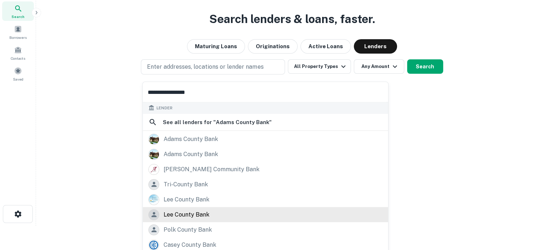
scroll to position [36, 0]
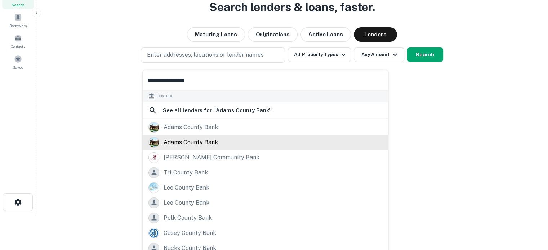
type input "**********"
click at [224, 148] on div "adams county bank" at bounding box center [265, 142] width 245 height 15
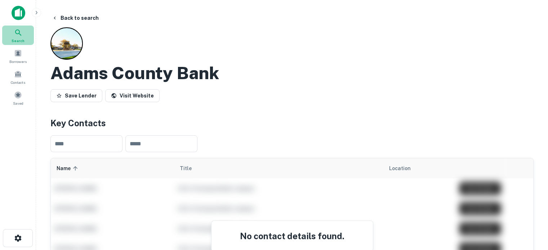
click at [23, 42] on span "Search" at bounding box center [18, 41] width 13 height 6
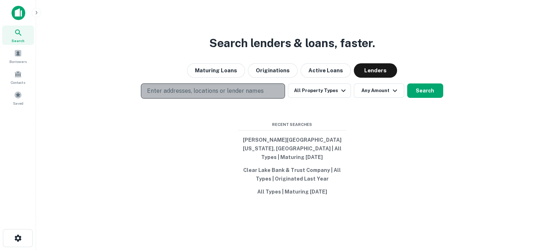
click at [196, 95] on p "Enter addresses, locations or lender names" at bounding box center [205, 91] width 116 height 9
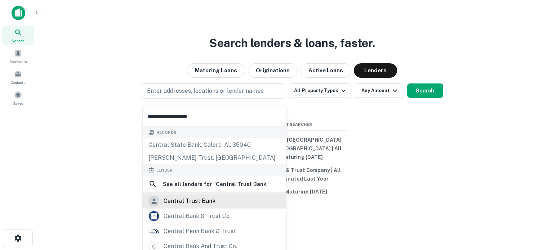
type input "**********"
click at [190, 200] on div "central trust bank" at bounding box center [190, 201] width 52 height 11
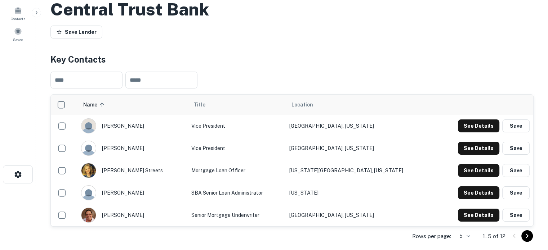
scroll to position [108, 0]
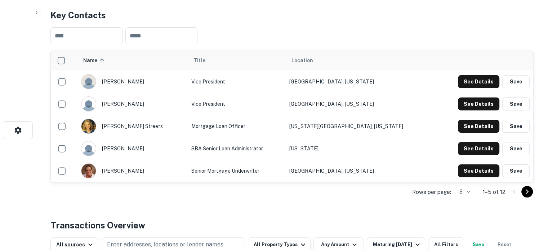
click at [467, 142] on body "Search Borrowers Contacts Saved Back to search Central Trust Bank Save Lender K…" at bounding box center [274, 17] width 548 height 250
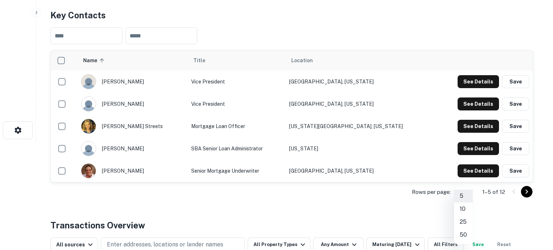
click at [464, 219] on li "25" at bounding box center [463, 222] width 19 height 13
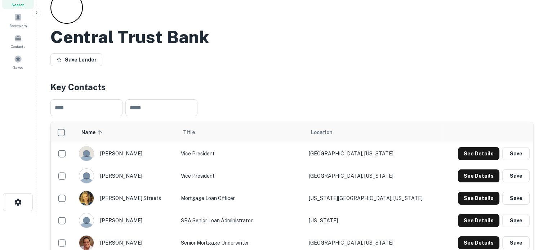
scroll to position [0, 0]
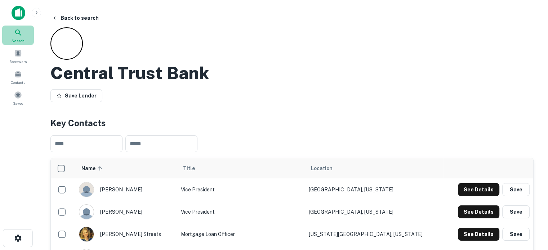
click at [27, 35] on div "Search" at bounding box center [18, 35] width 32 height 19
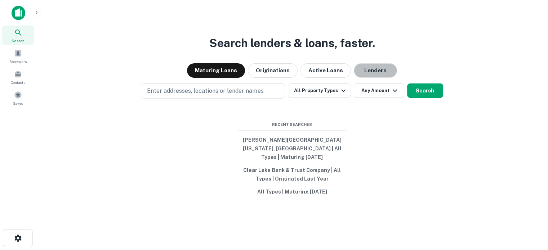
click at [375, 78] on button "Lenders" at bounding box center [375, 70] width 43 height 14
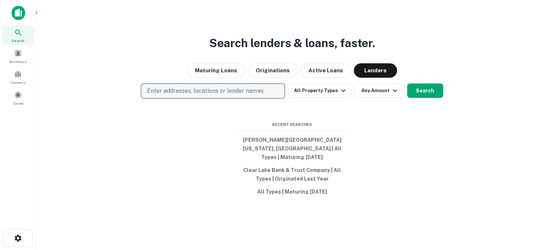
click at [203, 95] on p "Enter addresses, locations or lender names" at bounding box center [205, 91] width 116 height 9
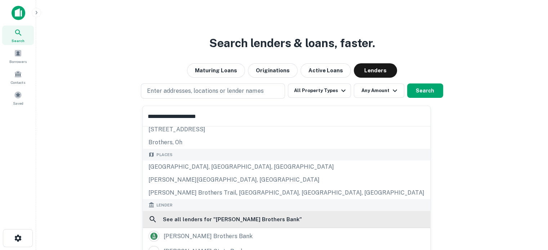
scroll to position [72, 0]
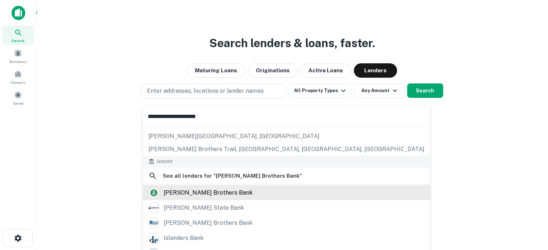
type input "**********"
click at [192, 196] on div "[PERSON_NAME] brothers bank" at bounding box center [208, 192] width 89 height 11
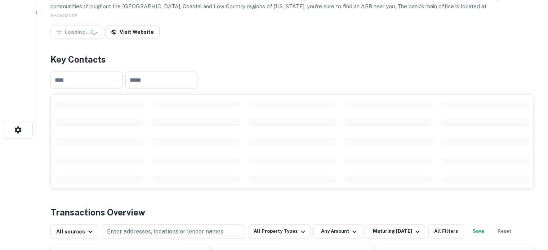
scroll to position [144, 0]
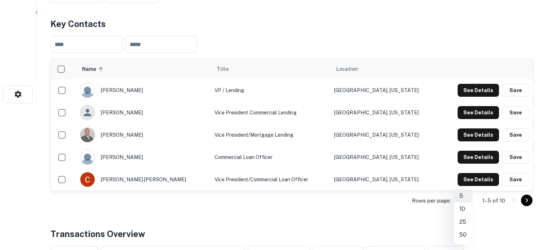
drag, startPoint x: 464, startPoint y: 222, endPoint x: 464, endPoint y: 209, distance: 13.0
click at [464, 209] on ul "5 10 25 50" at bounding box center [463, 216] width 19 height 58
click at [464, 209] on li "10" at bounding box center [463, 209] width 19 height 13
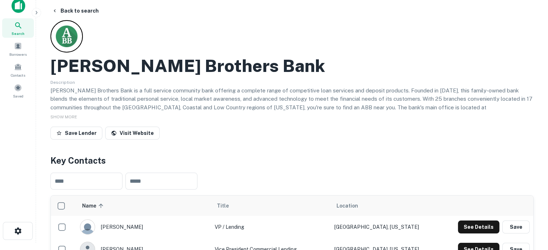
scroll to position [0, 0]
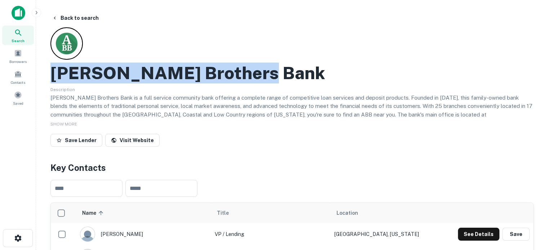
drag, startPoint x: 51, startPoint y: 74, endPoint x: 304, endPoint y: 79, distance: 253.0
click at [304, 79] on div "[PERSON_NAME] Brothers Bank" at bounding box center [291, 73] width 483 height 21
copy h2 "[PERSON_NAME] Brothers Bank"
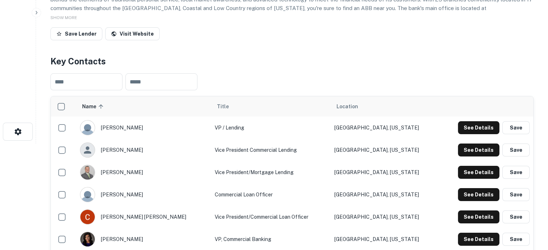
scroll to position [144, 0]
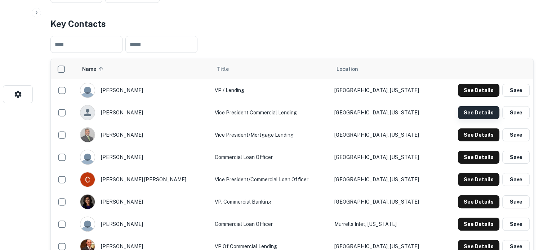
click at [489, 110] on button "See Details" at bounding box center [478, 112] width 41 height 13
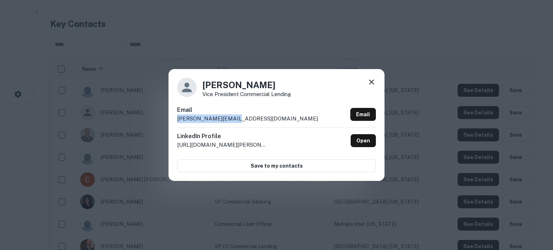
drag, startPoint x: 250, startPoint y: 118, endPoint x: 177, endPoint y: 124, distance: 73.3
click at [177, 124] on div "Email [PERSON_NAME][EMAIL_ADDRESS][DOMAIN_NAME] Email" at bounding box center [276, 117] width 199 height 22
copy p "[PERSON_NAME][EMAIL_ADDRESS][DOMAIN_NAME]"
click at [363, 142] on link "Open" at bounding box center [363, 140] width 25 height 13
click at [373, 82] on icon at bounding box center [372, 82] width 9 height 9
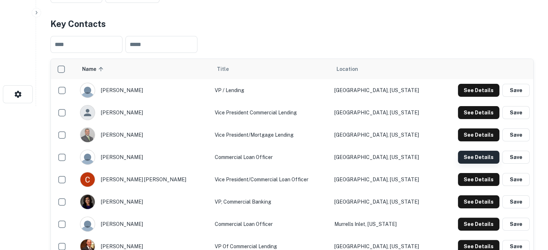
click at [473, 157] on button "See Details" at bounding box center [478, 157] width 41 height 13
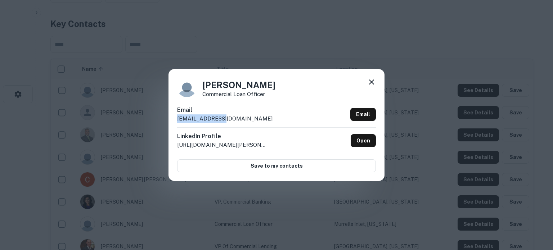
drag, startPoint x: 177, startPoint y: 120, endPoint x: 227, endPoint y: 121, distance: 49.7
click at [227, 121] on div "Email [EMAIL_ADDRESS][DOMAIN_NAME] Email" at bounding box center [276, 117] width 199 height 22
copy p "[EMAIL_ADDRESS][DOMAIN_NAME]"
click at [362, 141] on link "Open" at bounding box center [363, 140] width 25 height 13
click at [374, 83] on icon at bounding box center [372, 82] width 9 height 9
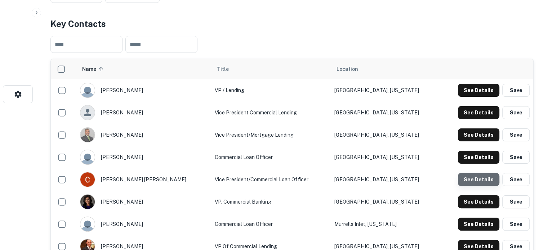
click at [478, 178] on button "See Details" at bounding box center [478, 179] width 41 height 13
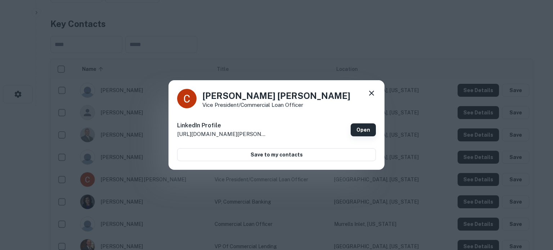
click at [356, 131] on link "Open" at bounding box center [363, 130] width 25 height 13
click at [368, 92] on icon at bounding box center [372, 93] width 9 height 9
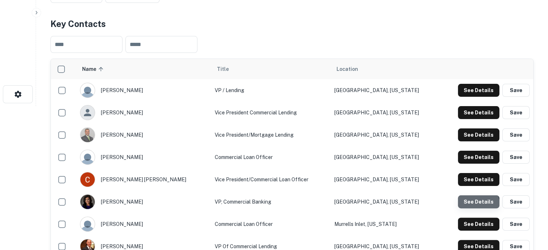
click at [471, 206] on button "See Details" at bounding box center [478, 202] width 41 height 13
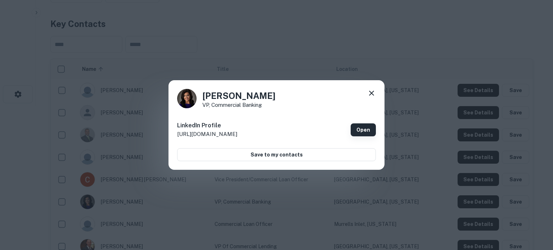
click at [365, 128] on link "Open" at bounding box center [363, 130] width 25 height 13
click at [373, 92] on icon at bounding box center [371, 93] width 5 height 5
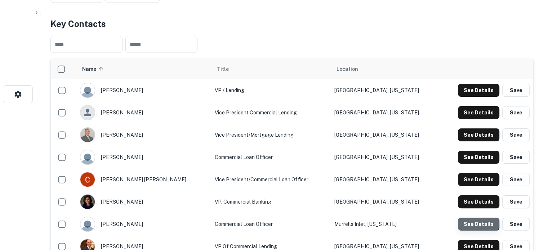
click at [474, 224] on button "See Details" at bounding box center [478, 224] width 41 height 13
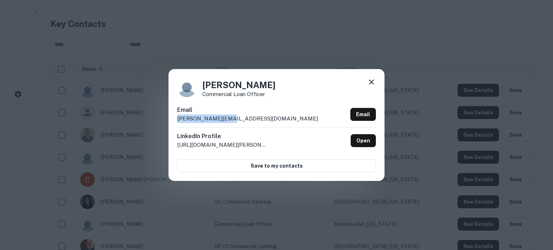
drag, startPoint x: 230, startPoint y: 120, endPoint x: 164, endPoint y: 121, distance: 65.2
click at [164, 121] on div "[PERSON_NAME] Commercial Loan Officer Email [PERSON_NAME][EMAIL_ADDRESS][DOMAIN…" at bounding box center [276, 125] width 553 height 250
copy p "[PERSON_NAME][EMAIL_ADDRESS][DOMAIN_NAME]"
click at [372, 85] on icon at bounding box center [372, 82] width 9 height 9
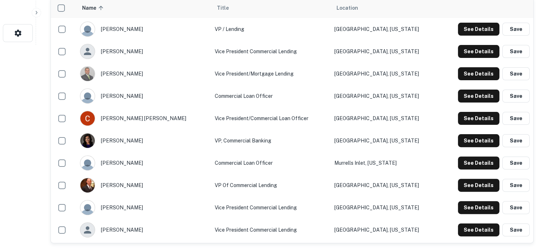
scroll to position [252, 0]
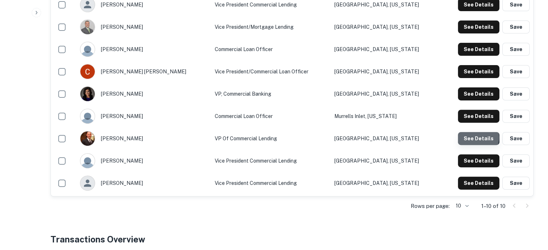
click at [475, 138] on button "See Details" at bounding box center [478, 138] width 41 height 13
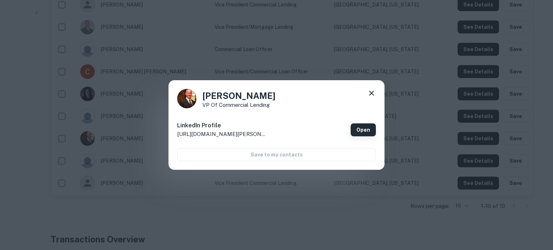
click at [373, 128] on link "Open" at bounding box center [363, 130] width 25 height 13
click at [368, 90] on icon at bounding box center [372, 93] width 9 height 9
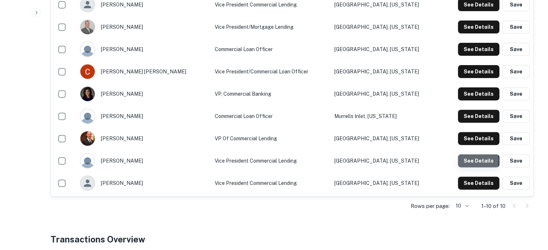
click at [472, 161] on button "See Details" at bounding box center [478, 161] width 41 height 13
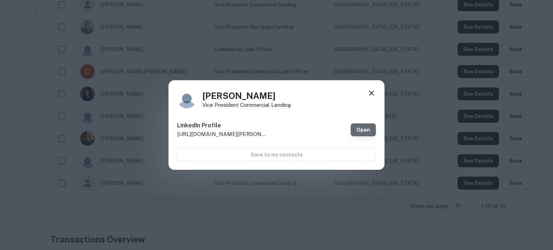
click at [366, 135] on link "Open" at bounding box center [363, 130] width 25 height 13
click at [373, 93] on icon at bounding box center [372, 93] width 9 height 9
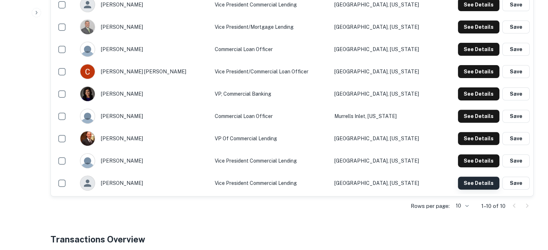
click at [468, 186] on button "See Details" at bounding box center [478, 183] width 41 height 13
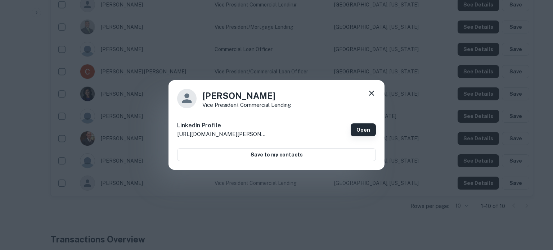
click at [365, 131] on link "Open" at bounding box center [363, 130] width 25 height 13
click at [370, 93] on icon at bounding box center [372, 93] width 9 height 9
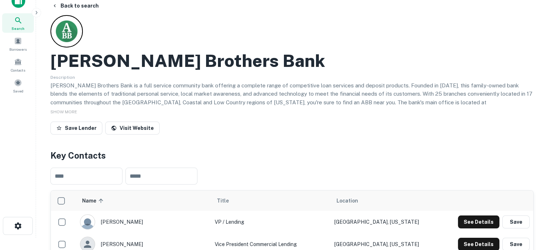
scroll to position [0, 0]
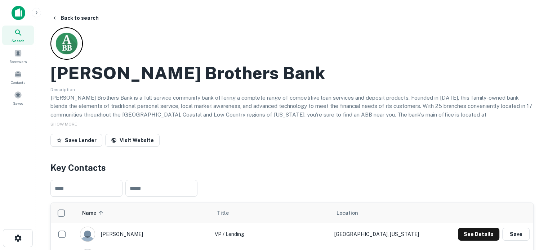
click at [25, 39] on div "Search" at bounding box center [18, 35] width 32 height 19
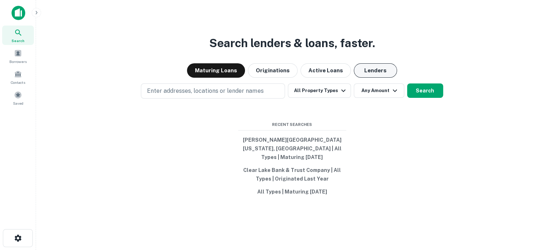
click at [371, 78] on button "Lenders" at bounding box center [375, 70] width 43 height 14
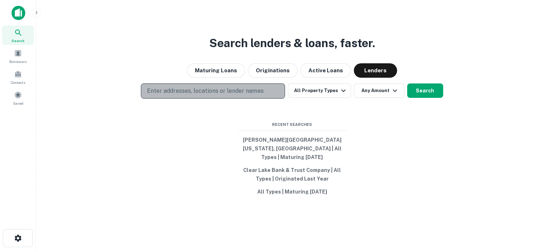
click at [220, 95] on p "Enter addresses, locations or lender names" at bounding box center [205, 91] width 116 height 9
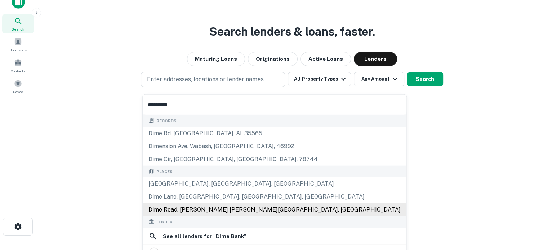
scroll to position [72, 0]
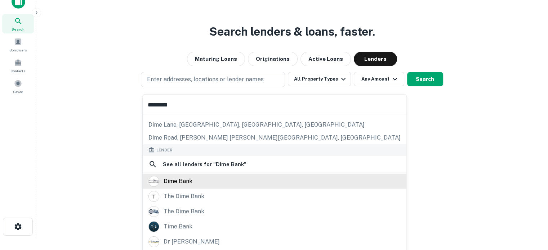
type input "*********"
click at [182, 184] on div "dime bank" at bounding box center [178, 181] width 29 height 11
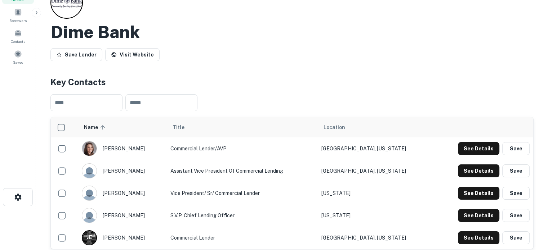
scroll to position [72, 0]
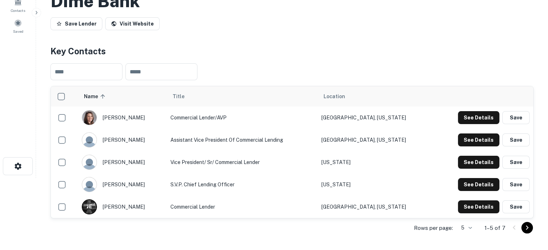
click at [474, 229] on div "Rows per page: 5 * 1–5 of 7" at bounding box center [291, 228] width 483 height 19
click at [466, 178] on body "Search Borrowers Contacts Saved Back to search Dime Bank Save Lender Visit Webs…" at bounding box center [274, 53] width 548 height 250
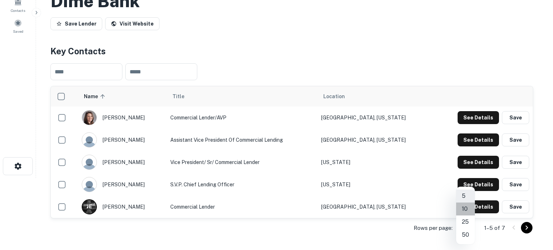
click at [466, 210] on li "10" at bounding box center [466, 209] width 19 height 13
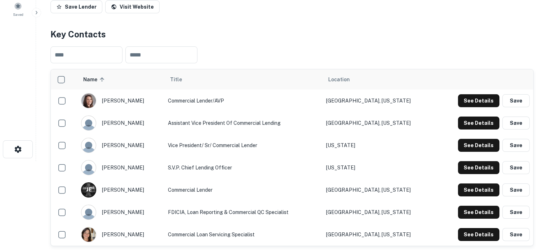
scroll to position [36, 0]
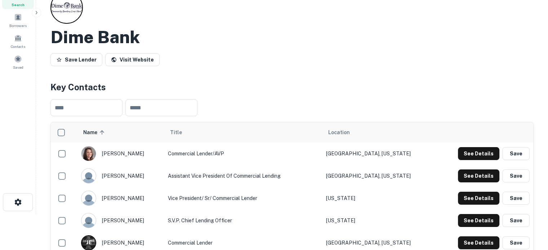
click at [226, 144] on td "Commercial Lender/AVP" at bounding box center [243, 154] width 158 height 22
click at [143, 132] on div "Name sorted ascending" at bounding box center [120, 132] width 75 height 9
click at [480, 151] on button "See Details" at bounding box center [478, 153] width 41 height 13
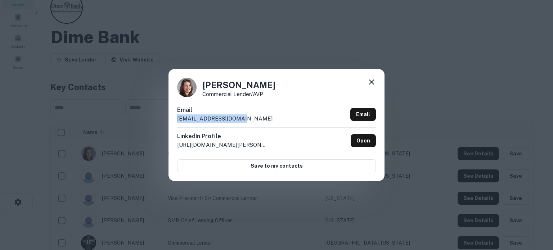
drag, startPoint x: 175, startPoint y: 121, endPoint x: 242, endPoint y: 119, distance: 67.0
click at [242, 119] on div "Cindy Palmer Commercial Lender/AVP Email cpalmer@dime-bank.com Email LinkedIn P…" at bounding box center [277, 125] width 216 height 112
copy p "cpalmer@dime-bank.com"
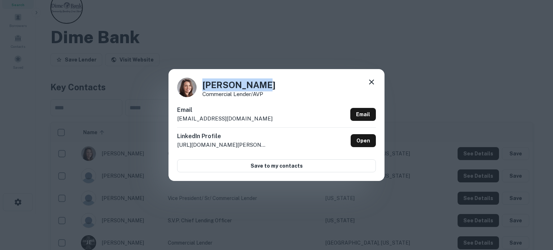
drag, startPoint x: 259, startPoint y: 88, endPoint x: 219, endPoint y: 92, distance: 39.9
click at [203, 89] on h4 "Cindy Palmer" at bounding box center [238, 85] width 73 height 13
copy h4 "Cindy Palmer"
drag, startPoint x: 267, startPoint y: 94, endPoint x: 195, endPoint y: 95, distance: 71.3
click at [195, 95] on div "Cindy Palmer Commercial Lender/AVP" at bounding box center [276, 87] width 199 height 19
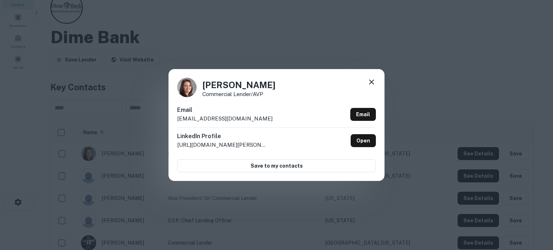
click at [274, 104] on div "Cindy Palmer Commercial Lender/AVP Email cpalmer@dime-bank.com Email LinkedIn P…" at bounding box center [277, 125] width 216 height 112
drag, startPoint x: 203, startPoint y: 94, endPoint x: 263, endPoint y: 95, distance: 59.8
click at [263, 95] on p "Commercial Lender/AVP" at bounding box center [238, 94] width 73 height 5
copy p "Commercial Lender/AVP"
click at [273, 137] on div "LinkedIn Profile http://www.linkedin.com/in/cindy-palmer-4b6604162 Open" at bounding box center [276, 141] width 199 height 26
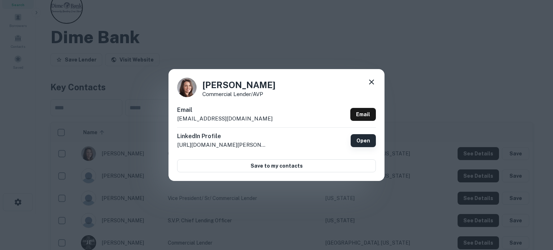
click at [366, 140] on link "Open" at bounding box center [363, 140] width 25 height 13
click at [375, 82] on icon at bounding box center [372, 82] width 9 height 9
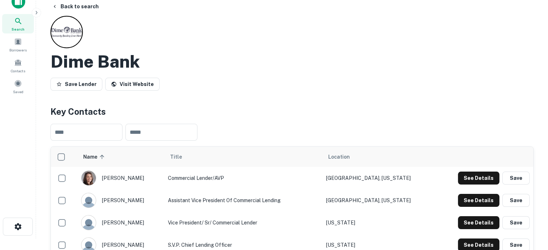
scroll to position [0, 0]
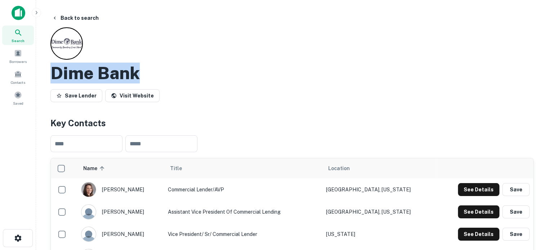
drag, startPoint x: 51, startPoint y: 74, endPoint x: 161, endPoint y: 76, distance: 110.3
click at [161, 76] on div "Dime Bank" at bounding box center [291, 73] width 483 height 21
copy h2 "Dime Bank"
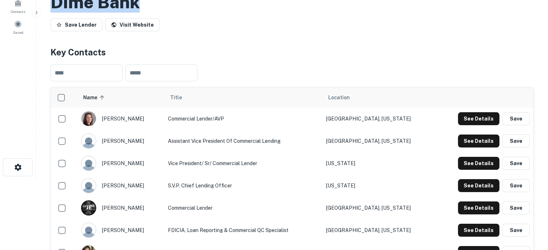
scroll to position [72, 0]
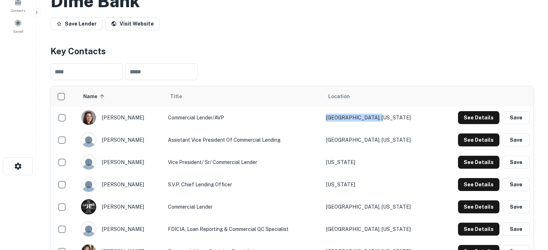
drag, startPoint x: 409, startPoint y: 118, endPoint x: 347, endPoint y: 123, distance: 61.4
click at [347, 123] on td "Hampton, Connecticut" at bounding box center [378, 118] width 113 height 22
copy td "Hampton, Connecticut"
click at [480, 138] on button "See Details" at bounding box center [478, 140] width 41 height 13
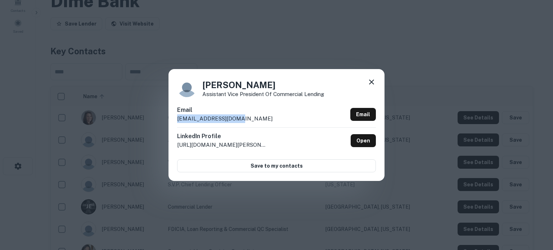
drag, startPoint x: 228, startPoint y: 119, endPoint x: 238, endPoint y: 120, distance: 10.5
click at [238, 120] on div "Email dogden@dime-bank.com Email" at bounding box center [276, 117] width 199 height 22
copy div "dogden@dime-bank.com"
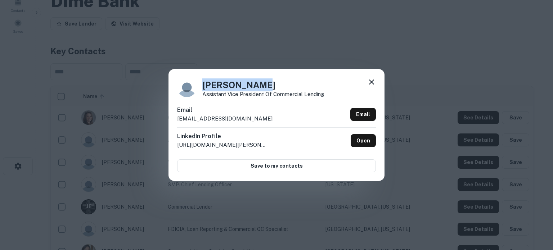
drag, startPoint x: 277, startPoint y: 84, endPoint x: 202, endPoint y: 88, distance: 74.7
click at [200, 88] on div "Denise Ogden Assistant Vice President of Commercial Lending" at bounding box center [276, 87] width 199 height 19
copy h4 "Denise Ogden"
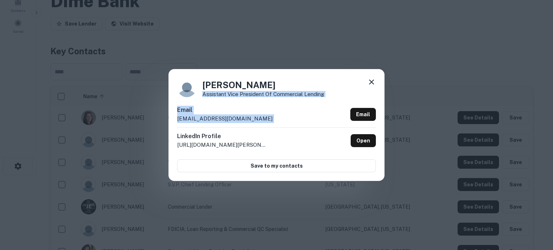
drag, startPoint x: 202, startPoint y: 95, endPoint x: 331, endPoint y: 99, distance: 129.8
click at [331, 99] on div "Denise Ogden Assistant Vice President of Commercial Lending Email dogden@dime-b…" at bounding box center [277, 125] width 216 height 112
click at [321, 96] on p "Assistant Vice President of Commercial Lending" at bounding box center [263, 94] width 122 height 5
drag, startPoint x: 334, startPoint y: 94, endPoint x: 203, endPoint y: 95, distance: 131.2
click at [203, 95] on div "Denise Ogden Assistant Vice President of Commercial Lending" at bounding box center [276, 87] width 199 height 19
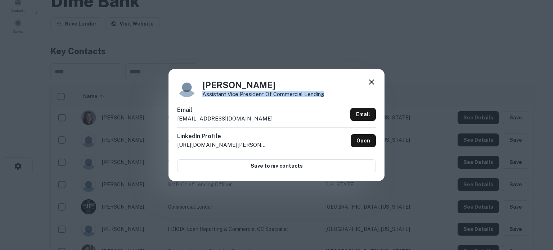
copy p "Assistant Vice President of Commercial Lending"
click at [371, 85] on icon at bounding box center [372, 82] width 9 height 9
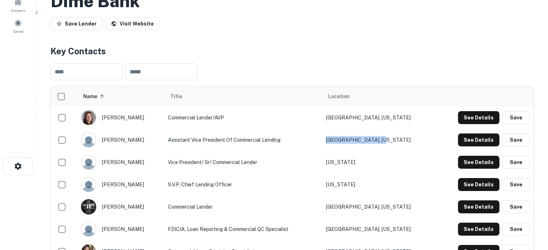
drag, startPoint x: 415, startPoint y: 142, endPoint x: 349, endPoint y: 142, distance: 65.9
click at [349, 142] on td "Old Lyme, Connecticut" at bounding box center [378, 140] width 113 height 22
copy td "Old Lyme, Connecticut"
click at [480, 163] on button "See Details" at bounding box center [478, 162] width 41 height 13
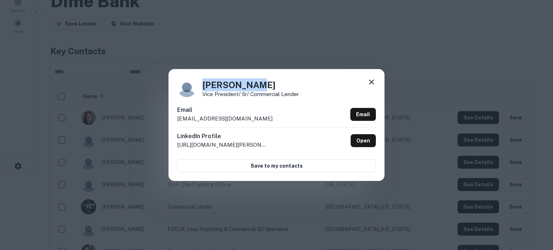
drag, startPoint x: 202, startPoint y: 86, endPoint x: 272, endPoint y: 84, distance: 70.7
click at [272, 84] on div "Tony Antoch Vice President/ Sr/ Commercial Lender" at bounding box center [276, 87] width 199 height 19
copy h4 "Tony Antoch"
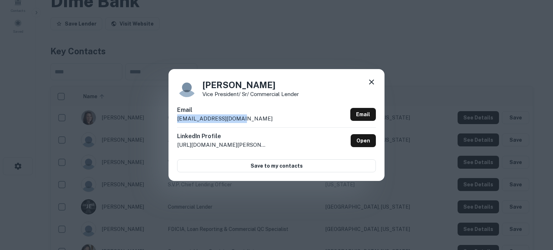
drag, startPoint x: 177, startPoint y: 121, endPoint x: 250, endPoint y: 122, distance: 72.4
click at [250, 122] on div "Email aantoch@dime-bank.com Email" at bounding box center [276, 117] width 199 height 22
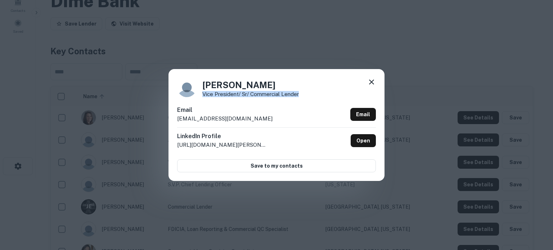
drag, startPoint x: 200, startPoint y: 96, endPoint x: 302, endPoint y: 96, distance: 101.2
click at [302, 96] on div "Tony Antoch Vice President/ Sr/ Commercial Lender" at bounding box center [276, 87] width 199 height 19
click at [224, 133] on h6 "LinkedIn Profile" at bounding box center [222, 136] width 90 height 9
click at [372, 83] on icon at bounding box center [371, 82] width 5 height 5
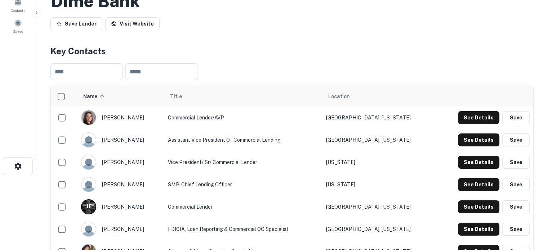
drag, startPoint x: 415, startPoint y: 165, endPoint x: 339, endPoint y: 162, distance: 76.8
click at [339, 162] on tr "tony antoch Vice President/ Sr/ Commercial Lender Rhode Island See Details Save" at bounding box center [292, 162] width 482 height 22
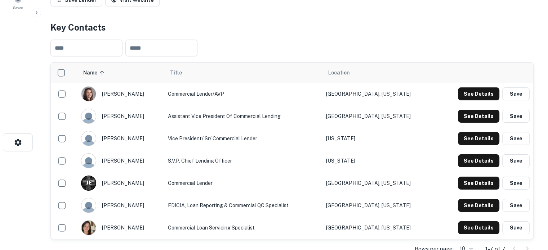
scroll to position [108, 0]
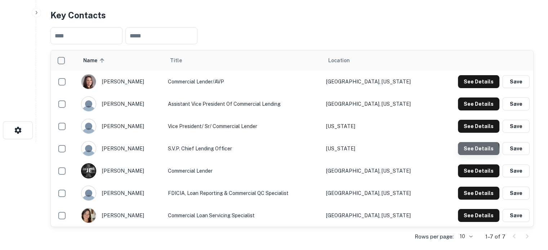
click at [460, 152] on button "See Details" at bounding box center [478, 148] width 41 height 13
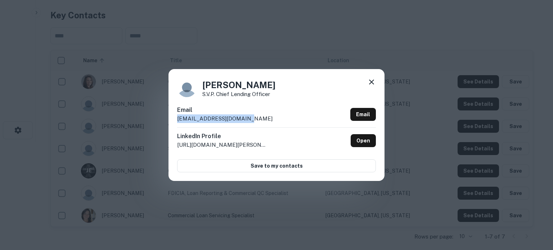
drag, startPoint x: 177, startPoint y: 121, endPoint x: 264, endPoint y: 120, distance: 87.9
click at [264, 120] on div "Brian McNamara S.V.P. Chief Lending Officer Email bmcnamara@dime-bank.com Email…" at bounding box center [277, 125] width 216 height 112
drag, startPoint x: 202, startPoint y: 85, endPoint x: 279, endPoint y: 84, distance: 77.1
click at [279, 84] on div "Brian McNamara S.V.P. Chief Lending Officer" at bounding box center [276, 87] width 199 height 19
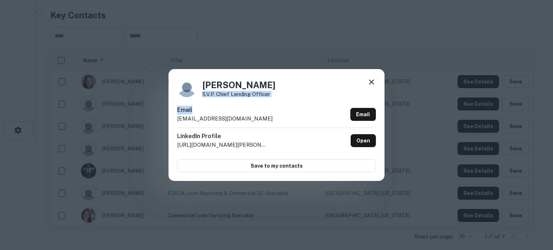
drag, startPoint x: 202, startPoint y: 94, endPoint x: 280, endPoint y: 98, distance: 77.9
click at [280, 98] on div "Brian McNamara S.V.P. Chief Lending Officer Email bmcnamara@dime-bank.com Email…" at bounding box center [277, 125] width 216 height 112
click at [246, 113] on h6 "Email" at bounding box center [224, 110] width 95 height 9
drag, startPoint x: 203, startPoint y: 95, endPoint x: 283, endPoint y: 95, distance: 80.0
click at [283, 95] on div "Brian McNamara S.V.P. Chief Lending Officer" at bounding box center [276, 87] width 199 height 19
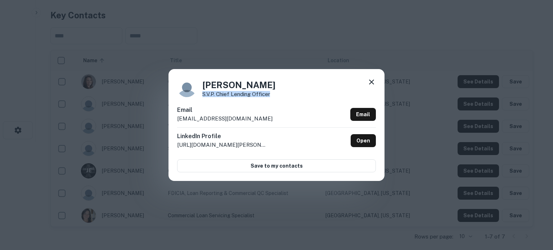
click at [370, 80] on icon at bounding box center [372, 82] width 9 height 9
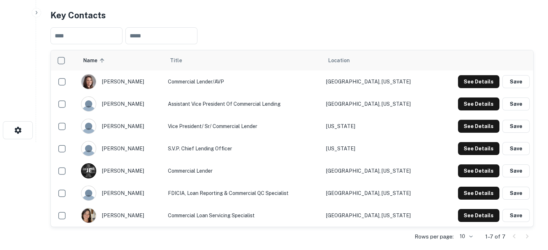
drag, startPoint x: 385, startPoint y: 150, endPoint x: 333, endPoint y: 150, distance: 52.2
click at [333, 150] on tr "brian mcnamara S.V.P. Chief Lending Officer Connecticut See Details Save" at bounding box center [292, 149] width 482 height 22
click at [482, 173] on button "See Details" at bounding box center [478, 171] width 41 height 13
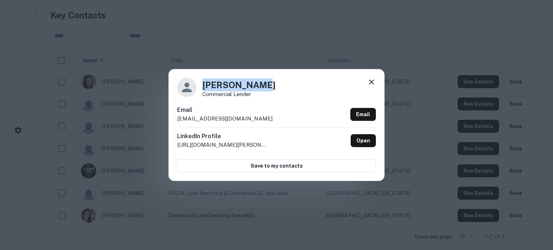
drag, startPoint x: 255, startPoint y: 88, endPoint x: 202, endPoint y: 88, distance: 53.7
click at [202, 88] on div "John Estelle Commercial Lender" at bounding box center [276, 87] width 199 height 19
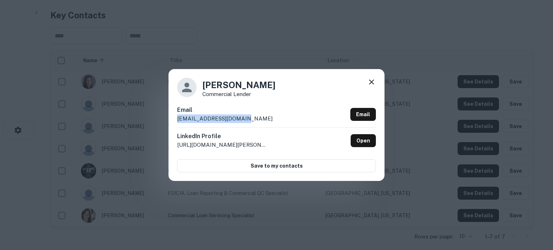
drag, startPoint x: 242, startPoint y: 119, endPoint x: 170, endPoint y: 121, distance: 71.4
click at [170, 121] on div "John Estelle Commercial Lender Email jestelle@dime-bank.com Email LinkedIn Prof…" at bounding box center [277, 125] width 216 height 112
drag, startPoint x: 252, startPoint y: 93, endPoint x: 203, endPoint y: 95, distance: 49.0
click at [203, 95] on div "John Estelle Commercial Lender" at bounding box center [276, 87] width 199 height 19
click at [376, 84] on icon at bounding box center [372, 82] width 9 height 9
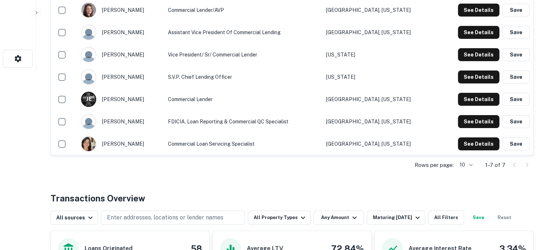
scroll to position [180, 0]
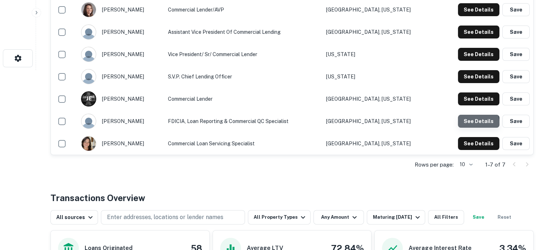
click at [475, 123] on button "See Details" at bounding box center [478, 121] width 41 height 13
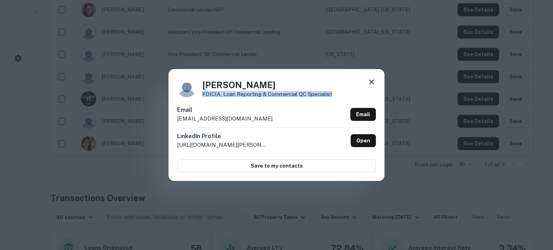
drag, startPoint x: 338, startPoint y: 95, endPoint x: 202, endPoint y: 94, distance: 135.1
click at [202, 94] on div "Lori Torres FDICIA, Loan Reporting & Commercial QC Specialist" at bounding box center [276, 87] width 199 height 19
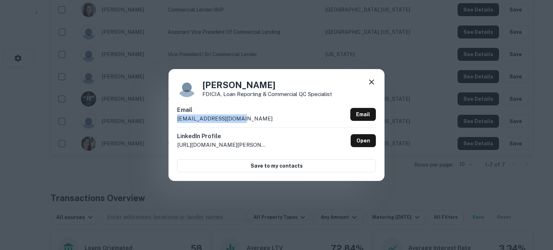
drag, startPoint x: 244, startPoint y: 120, endPoint x: 174, endPoint y: 122, distance: 70.3
click at [174, 122] on div "Lori Torres FDICIA, Loan Reporting & Commercial QC Specialist Email ltorres@dim…" at bounding box center [277, 125] width 216 height 112
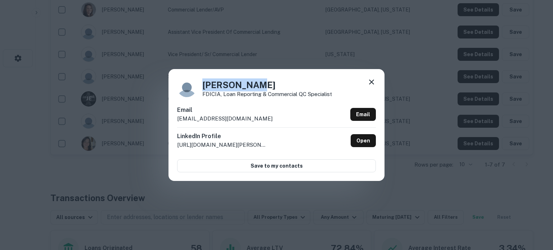
drag, startPoint x: 261, startPoint y: 88, endPoint x: 203, endPoint y: 86, distance: 58.0
click at [203, 86] on h4 "Lori Torres" at bounding box center [267, 85] width 130 height 13
click at [368, 84] on icon at bounding box center [372, 82] width 9 height 9
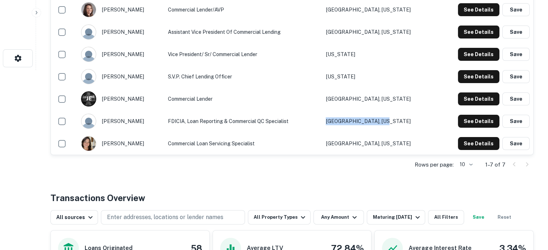
drag, startPoint x: 409, startPoint y: 120, endPoint x: 349, endPoint y: 124, distance: 59.9
click at [349, 124] on td "Waterford, Connecticut" at bounding box center [378, 121] width 113 height 22
click at [462, 143] on button "See Details" at bounding box center [478, 143] width 41 height 13
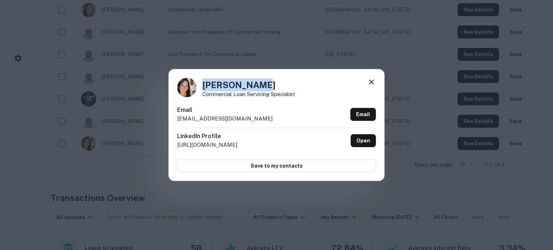
drag, startPoint x: 257, startPoint y: 83, endPoint x: 202, endPoint y: 85, distance: 54.8
click at [202, 85] on h4 "Nicole Davis" at bounding box center [248, 85] width 93 height 13
drag, startPoint x: 300, startPoint y: 93, endPoint x: 195, endPoint y: 94, distance: 104.9
click at [195, 94] on div "Nicole Davis Commercial Loan Servicing Specialist" at bounding box center [276, 87] width 199 height 19
click at [254, 111] on div "Email ndavis@dime-bank.com Email" at bounding box center [276, 117] width 199 height 22
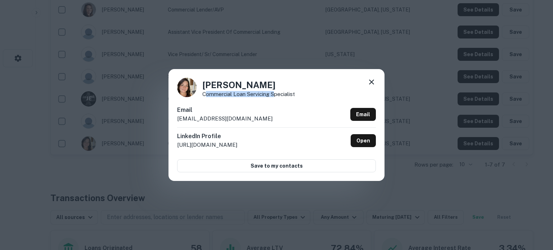
drag, startPoint x: 205, startPoint y: 96, endPoint x: 276, endPoint y: 96, distance: 71.3
click at [276, 96] on p "Commercial Loan Servicing Specialist" at bounding box center [248, 94] width 93 height 5
click at [300, 104] on div "Nicole Davis Commercial Loan Servicing Specialist Email ndavis@dime-bank.com Em…" at bounding box center [277, 125] width 216 height 112
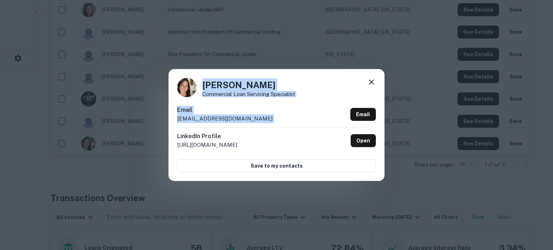
drag, startPoint x: 302, startPoint y: 98, endPoint x: 205, endPoint y: 95, distance: 97.3
click at [201, 94] on div "Nicole Davis Commercial Loan Servicing Specialist Email ndavis@dime-bank.com Em…" at bounding box center [277, 125] width 216 height 112
click at [205, 95] on p "Commercial Loan Servicing Specialist" at bounding box center [248, 94] width 93 height 5
click at [204, 95] on p "Commercial Loan Servicing Specialist" at bounding box center [248, 94] width 93 height 5
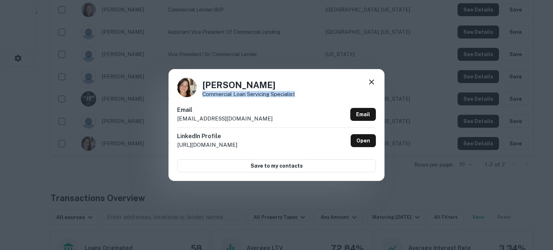
drag, startPoint x: 203, startPoint y: 94, endPoint x: 290, endPoint y: 93, distance: 86.5
click at [290, 93] on p "Commercial Loan Servicing Specialist" at bounding box center [248, 94] width 93 height 5
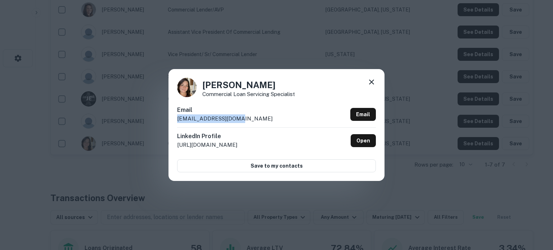
drag, startPoint x: 261, startPoint y: 121, endPoint x: 177, endPoint y: 120, distance: 83.2
click at [177, 120] on div "Email ndavis@dime-bank.com Email" at bounding box center [276, 117] width 199 height 22
click at [370, 83] on icon at bounding box center [372, 82] width 9 height 9
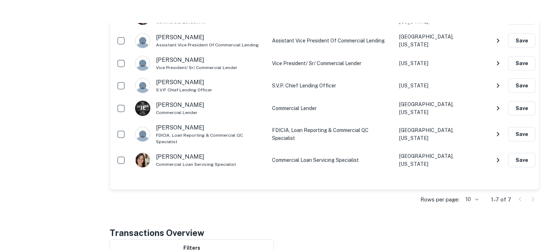
scroll to position [155, 0]
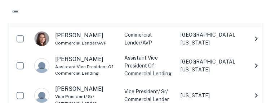
click at [196, 13] on div at bounding box center [136, 11] width 254 height 13
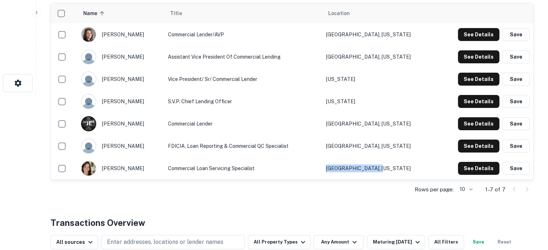
drag, startPoint x: 408, startPoint y: 170, endPoint x: 349, endPoint y: 170, distance: 58.7
click at [349, 170] on td "Windham, Connecticut" at bounding box center [378, 168] width 113 height 22
drag, startPoint x: 424, startPoint y: 148, endPoint x: 347, endPoint y: 148, distance: 77.1
click at [347, 148] on td "Waterford, Connecticut" at bounding box center [378, 146] width 113 height 22
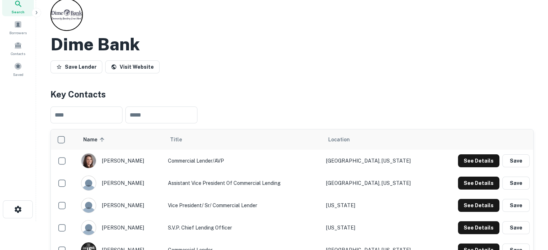
scroll to position [0, 0]
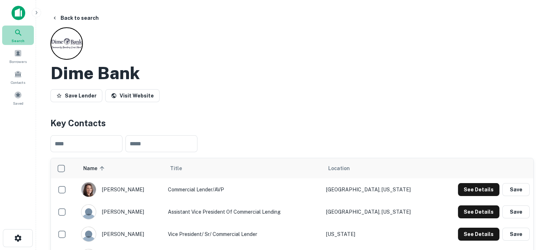
click at [23, 36] on div "Search" at bounding box center [18, 35] width 32 height 19
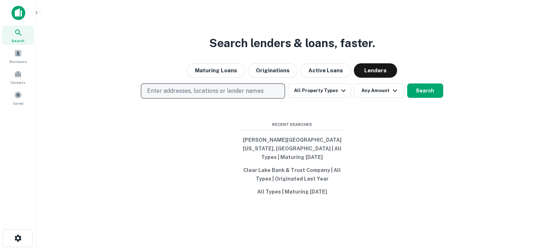
click at [211, 95] on p "Enter addresses, locations or lender names" at bounding box center [205, 91] width 116 height 9
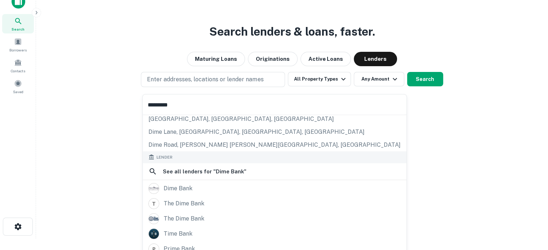
scroll to position [72, 0]
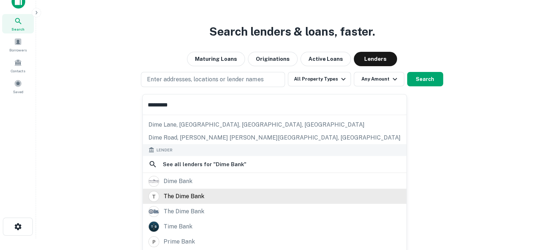
type input "*********"
click at [222, 195] on div "the dime bank" at bounding box center [274, 196] width 252 height 11
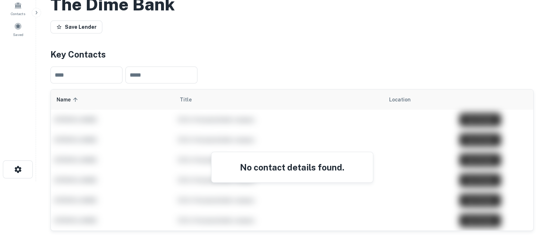
scroll to position [144, 0]
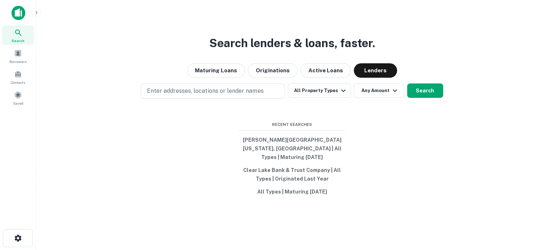
click at [248, 104] on div "Search lenders & loans, faster. Maturing Loans Originations Active Loans Lender…" at bounding box center [292, 142] width 500 height 250
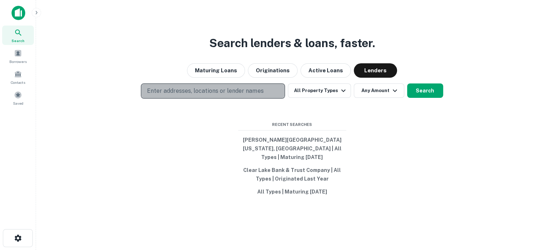
click at [246, 95] on p "Enter addresses, locations or lender names" at bounding box center [205, 91] width 116 height 9
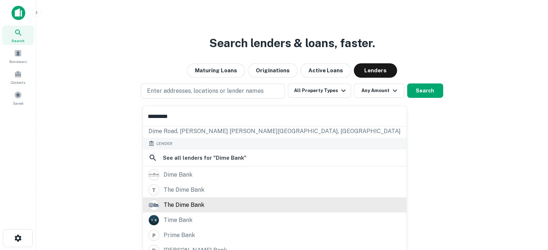
scroll to position [102, 0]
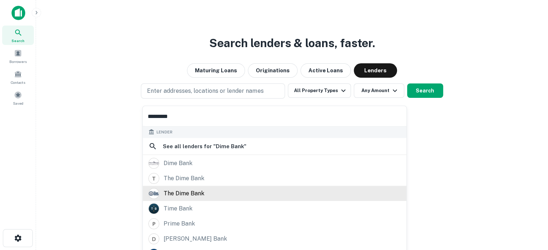
type input "*********"
click at [209, 192] on div "the dime bank" at bounding box center [274, 193] width 252 height 11
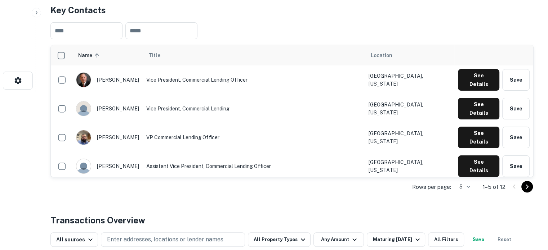
scroll to position [180, 0]
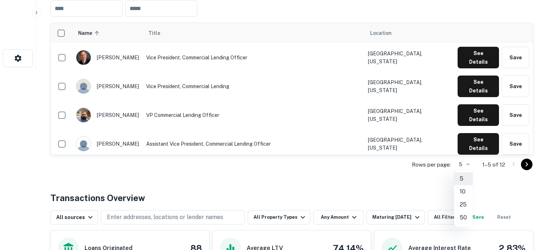
click at [466, 203] on li "25" at bounding box center [463, 205] width 19 height 13
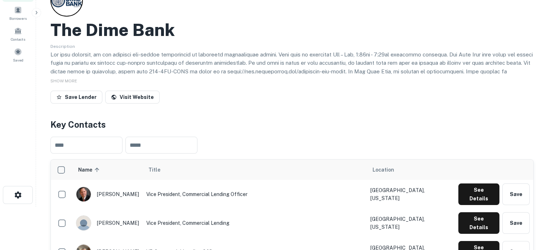
scroll to position [0, 0]
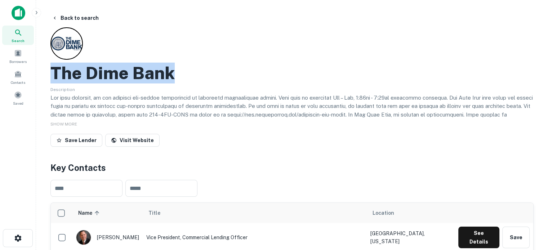
drag, startPoint x: 50, startPoint y: 70, endPoint x: 173, endPoint y: 69, distance: 123.2
copy h2 "The Dime Bank"
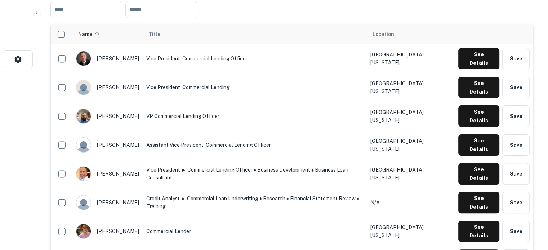
scroll to position [180, 0]
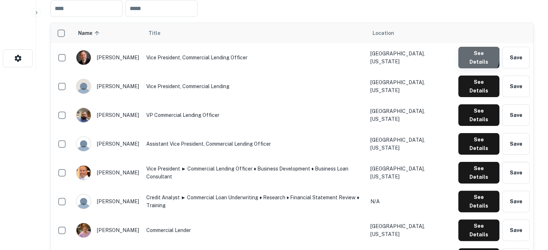
click at [469, 57] on button "See Details" at bounding box center [478, 58] width 41 height 22
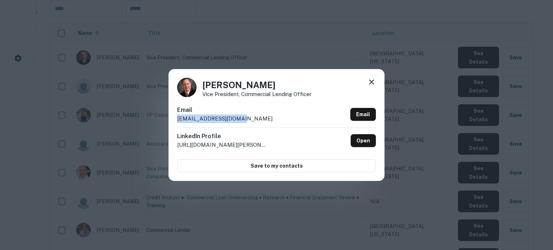
drag, startPoint x: 258, startPoint y: 118, endPoint x: 179, endPoint y: 121, distance: 79.3
click at [179, 121] on div "Email [EMAIL_ADDRESS][DOMAIN_NAME] Email" at bounding box center [276, 117] width 199 height 22
copy p "[EMAIL_ADDRESS][DOMAIN_NAME]"
click at [372, 142] on link "Open" at bounding box center [363, 140] width 25 height 13
click at [371, 81] on icon at bounding box center [372, 82] width 9 height 9
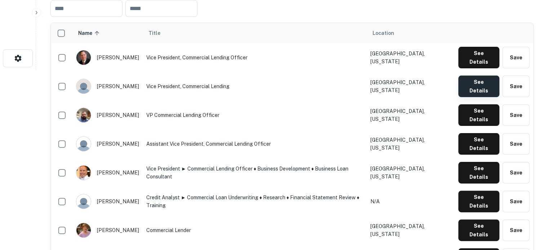
click at [476, 79] on button "See Details" at bounding box center [478, 87] width 41 height 22
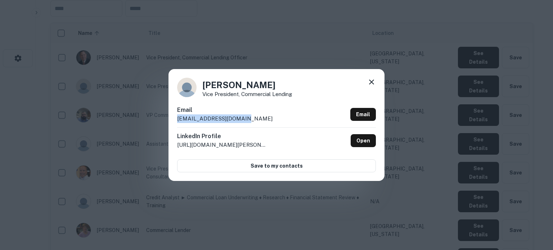
drag, startPoint x: 258, startPoint y: 118, endPoint x: 184, endPoint y: 125, distance: 73.9
click at [178, 124] on div "Email [EMAIL_ADDRESS][DOMAIN_NAME] Email" at bounding box center [276, 117] width 199 height 22
copy p "[EMAIL_ADDRESS][DOMAIN_NAME]"
click at [365, 145] on link "Open" at bounding box center [363, 140] width 25 height 13
click at [372, 79] on icon at bounding box center [372, 82] width 9 height 9
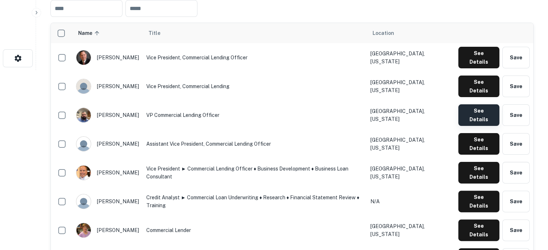
click at [479, 104] on button "See Details" at bounding box center [478, 115] width 41 height 22
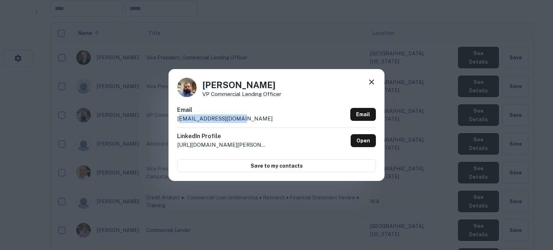
drag, startPoint x: 250, startPoint y: 116, endPoint x: 179, endPoint y: 121, distance: 71.2
click at [179, 121] on div "Email [EMAIL_ADDRESS][DOMAIN_NAME] Email" at bounding box center [276, 117] width 199 height 22
click at [178, 120] on p "[EMAIL_ADDRESS][DOMAIN_NAME]" at bounding box center [224, 119] width 95 height 9
drag, startPoint x: 178, startPoint y: 119, endPoint x: 248, endPoint y: 117, distance: 70.3
click at [248, 117] on div "Email [EMAIL_ADDRESS][DOMAIN_NAME] Email" at bounding box center [276, 117] width 199 height 22
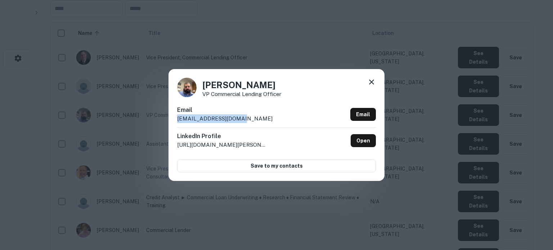
copy p "[EMAIL_ADDRESS][DOMAIN_NAME]"
click at [362, 141] on link "Open" at bounding box center [363, 140] width 25 height 13
click at [371, 86] on icon at bounding box center [372, 82] width 9 height 9
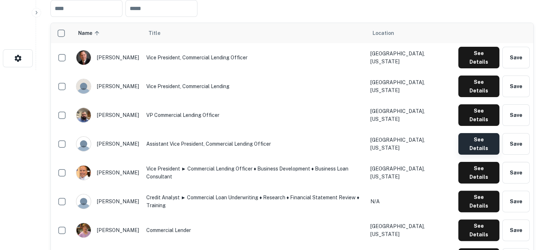
click at [485, 133] on button "See Details" at bounding box center [478, 144] width 41 height 22
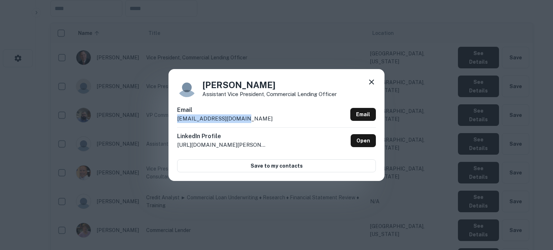
drag, startPoint x: 263, startPoint y: 120, endPoint x: 176, endPoint y: 121, distance: 86.5
click at [176, 121] on div "[PERSON_NAME] Assistant Vice President, Commercial Lending Officer Email [EMAIL…" at bounding box center [277, 125] width 216 height 112
copy p "[EMAIL_ADDRESS][DOMAIN_NAME]"
click at [370, 83] on icon at bounding box center [372, 82] width 9 height 9
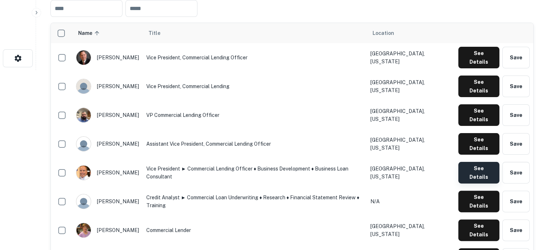
click at [466, 162] on button "See Details" at bounding box center [478, 173] width 41 height 22
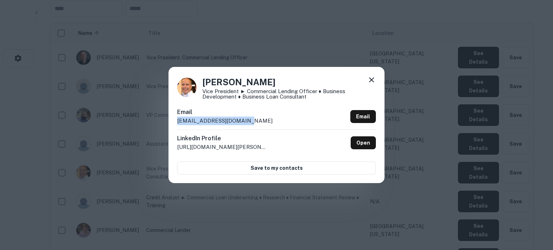
drag, startPoint x: 259, startPoint y: 121, endPoint x: 178, endPoint y: 124, distance: 81.1
click at [178, 124] on div "Email [EMAIL_ADDRESS][DOMAIN_NAME] Email" at bounding box center [276, 119] width 199 height 22
copy p "[EMAIL_ADDRESS][DOMAIN_NAME]"
click at [373, 83] on icon at bounding box center [372, 80] width 9 height 9
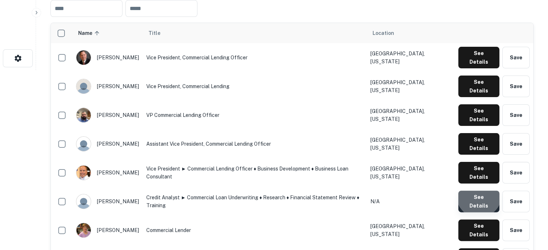
click at [480, 191] on button "See Details" at bounding box center [478, 202] width 41 height 22
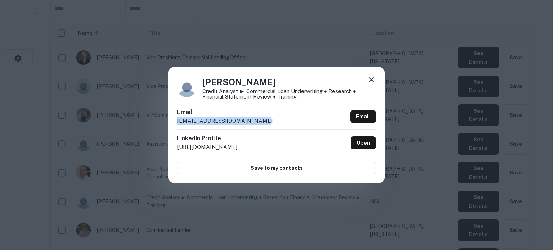
drag, startPoint x: 266, startPoint y: 119, endPoint x: 178, endPoint y: 122, distance: 88.3
click at [178, 122] on div "Email [EMAIL_ADDRESS][DOMAIN_NAME] Email" at bounding box center [276, 119] width 199 height 22
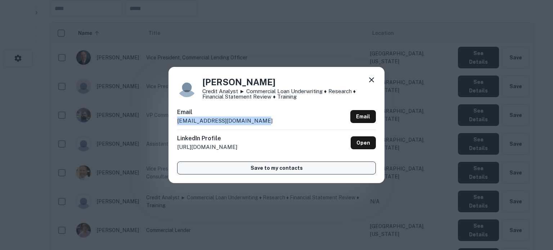
copy p "[EMAIL_ADDRESS][DOMAIN_NAME]"
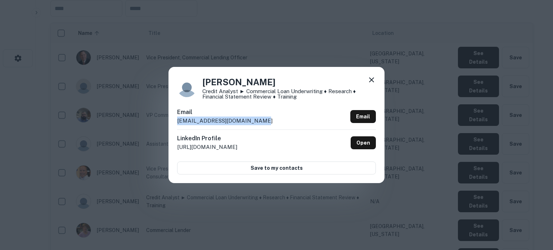
click at [374, 81] on icon at bounding box center [372, 80] width 9 height 9
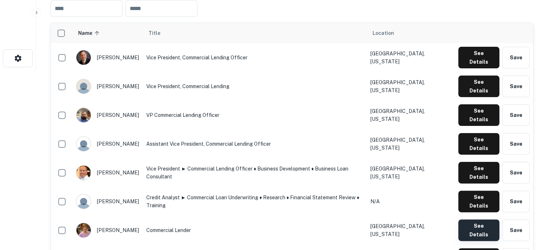
click at [482, 220] on button "See Details" at bounding box center [478, 231] width 41 height 22
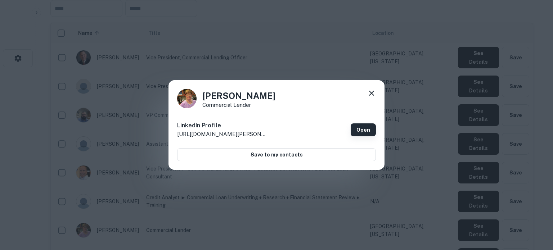
click at [365, 126] on link "Open" at bounding box center [363, 130] width 25 height 13
click at [377, 89] on div "[PERSON_NAME] Commercial Lender LinkedIn Profile [URL][DOMAIN_NAME][PERSON_NAME…" at bounding box center [277, 125] width 216 height 90
click at [373, 94] on icon at bounding box center [371, 93] width 5 height 5
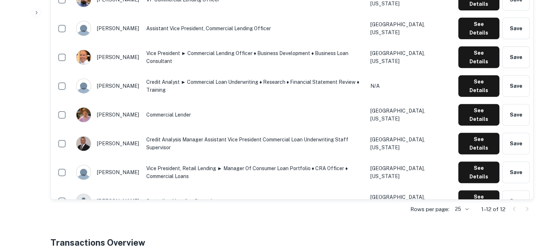
scroll to position [324, 0]
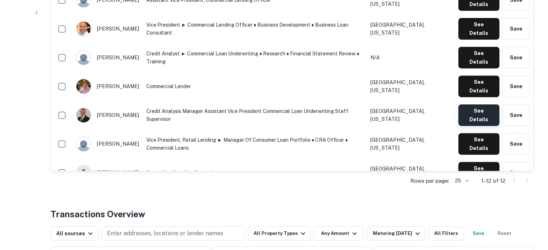
click at [479, 104] on button "See Details" at bounding box center [478, 115] width 41 height 22
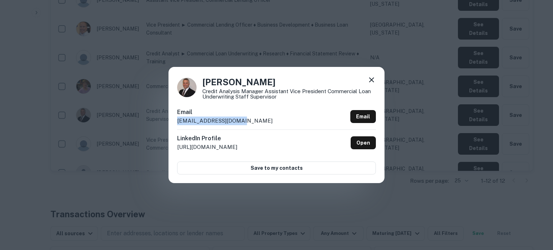
drag, startPoint x: 257, startPoint y: 122, endPoint x: 177, endPoint y: 125, distance: 79.3
click at [177, 125] on div "Email [EMAIL_ADDRESS][DOMAIN_NAME] Email" at bounding box center [276, 119] width 199 height 22
copy p "[EMAIL_ADDRESS][DOMAIN_NAME]"
click at [372, 81] on icon at bounding box center [372, 80] width 9 height 9
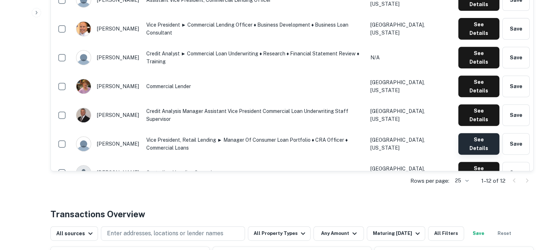
click at [472, 133] on button "See Details" at bounding box center [478, 144] width 41 height 22
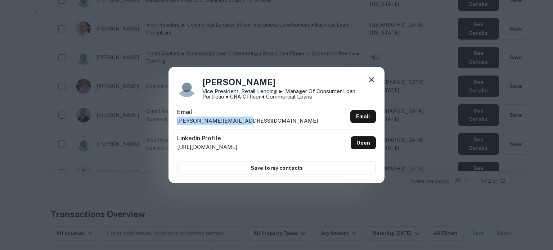
drag, startPoint x: 267, startPoint y: 122, endPoint x: 175, endPoint y: 120, distance: 91.9
click at [175, 120] on div "[PERSON_NAME] Vice President, Retail Lending ► Manager of Consumer Loan Portfol…" at bounding box center [277, 125] width 216 height 116
copy p "[PERSON_NAME][EMAIL_ADDRESS][DOMAIN_NAME]"
click at [373, 81] on icon at bounding box center [371, 79] width 5 height 5
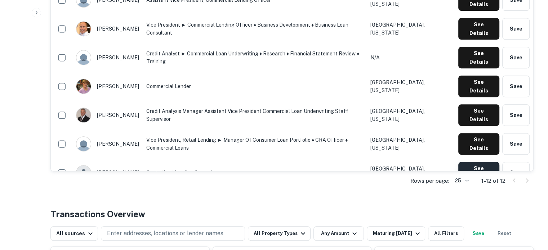
click at [472, 162] on button "See Details" at bounding box center [478, 173] width 41 height 22
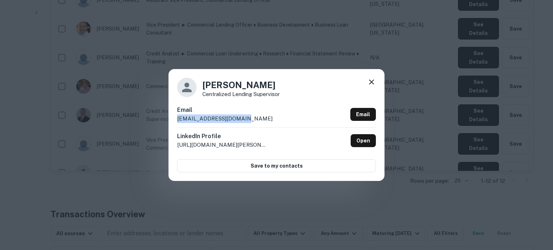
drag, startPoint x: 260, startPoint y: 123, endPoint x: 177, endPoint y: 124, distance: 83.6
click at [177, 124] on div "[PERSON_NAME] Centralized Lending Supervisor Email [EMAIL_ADDRESS][DOMAIN_NAME]…" at bounding box center [277, 125] width 216 height 112
copy p "[EMAIL_ADDRESS][DOMAIN_NAME]"
click at [370, 84] on icon at bounding box center [371, 82] width 5 height 5
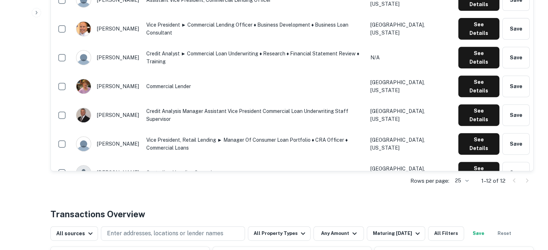
click at [473, 191] on button "See Details" at bounding box center [478, 202] width 41 height 22
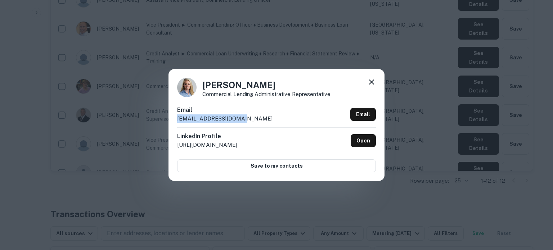
drag, startPoint x: 241, startPoint y: 124, endPoint x: 177, endPoint y: 123, distance: 64.9
click at [177, 123] on div "[PERSON_NAME] Commercial Lending Administrative Representative Email [EMAIL_ADD…" at bounding box center [277, 125] width 216 height 112
click at [375, 82] on icon at bounding box center [372, 82] width 9 height 9
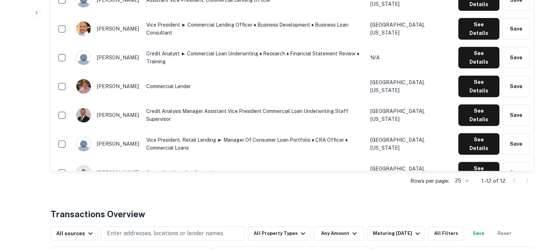
click at [471, 220] on button "See Details" at bounding box center [478, 231] width 41 height 22
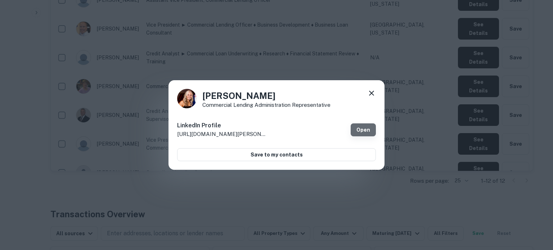
click at [354, 130] on link "Open" at bounding box center [363, 130] width 25 height 13
click at [375, 95] on icon at bounding box center [372, 93] width 9 height 9
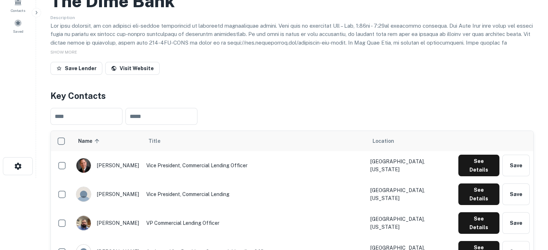
scroll to position [0, 0]
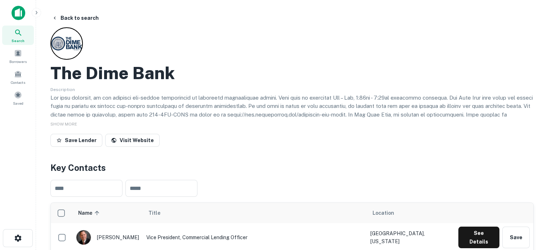
click at [25, 45] on div "Search Borrowers Contacts Saved" at bounding box center [18, 67] width 36 height 82
click at [24, 40] on div "Search" at bounding box center [18, 35] width 32 height 19
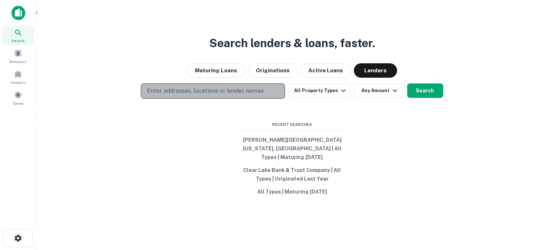
click at [257, 95] on p "Enter addresses, locations or lender names" at bounding box center [205, 91] width 116 height 9
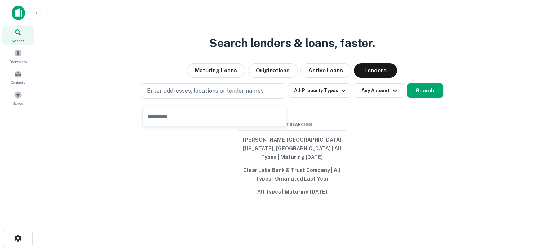
click at [173, 119] on input "text" at bounding box center [214, 116] width 143 height 20
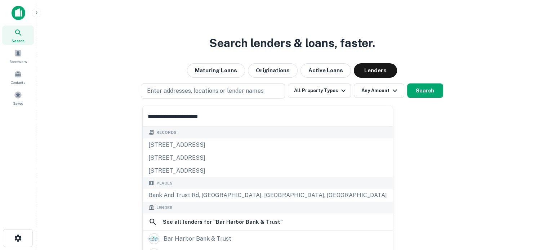
scroll to position [72, 0]
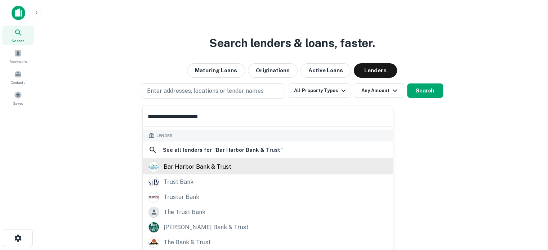
type input "**********"
click at [187, 170] on div "bar harbor bank & trust" at bounding box center [198, 166] width 68 height 11
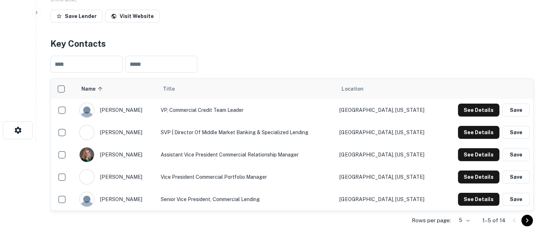
scroll to position [180, 0]
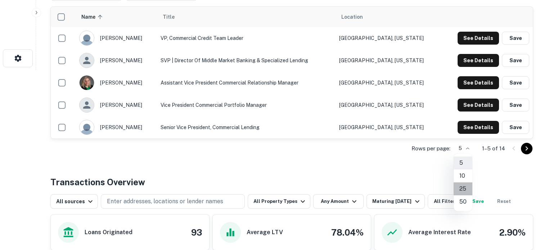
click at [464, 187] on li "25" at bounding box center [463, 189] width 19 height 13
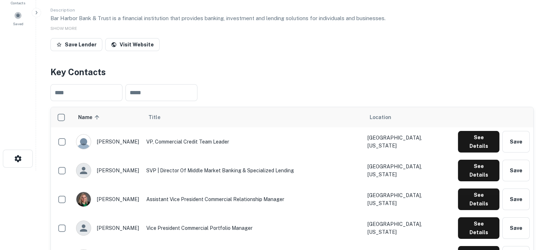
scroll to position [37, 0]
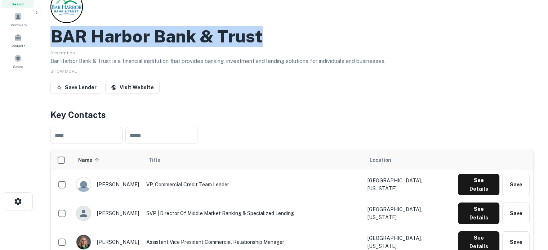
drag, startPoint x: 46, startPoint y: 36, endPoint x: 269, endPoint y: 37, distance: 223.0
copy h2 "BAR Harbor Bank & Trust"
